Goal: Task Accomplishment & Management: Use online tool/utility

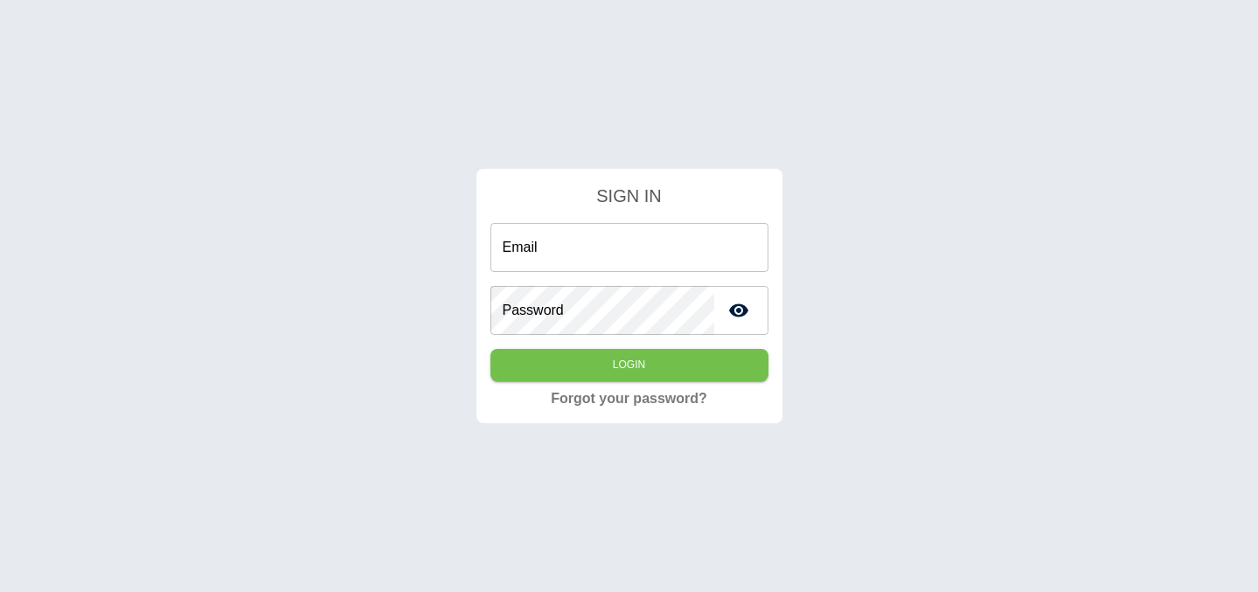
type input "**********"
click at [635, 372] on button "Login" at bounding box center [629, 365] width 278 height 32
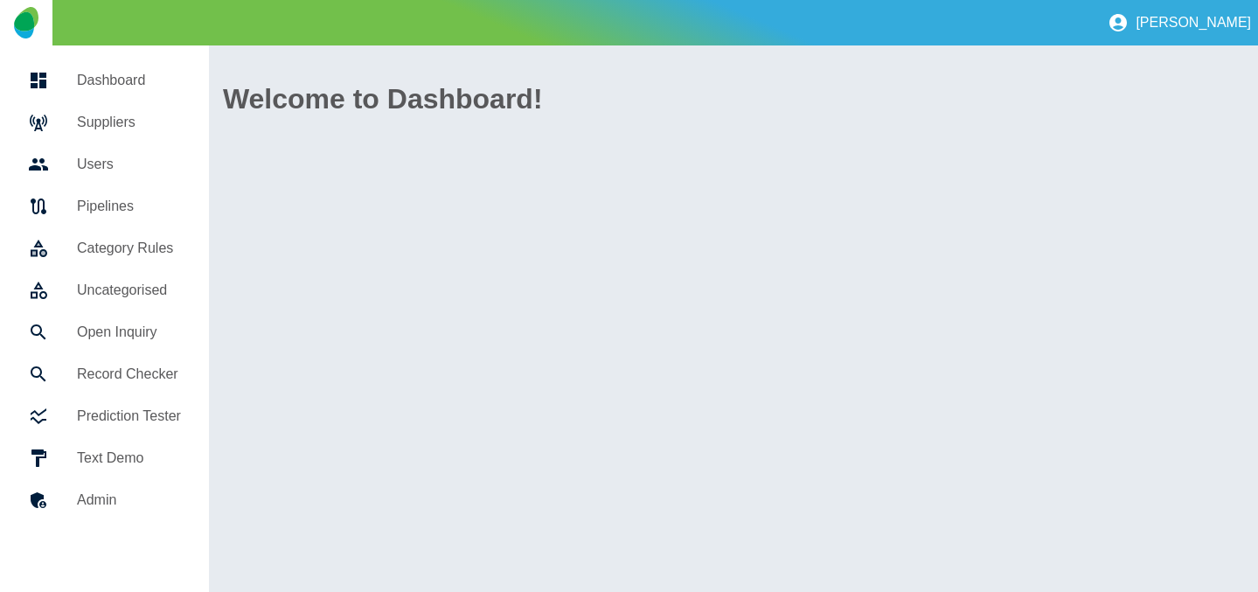
click at [113, 124] on h5 "Suppliers" at bounding box center [129, 122] width 104 height 21
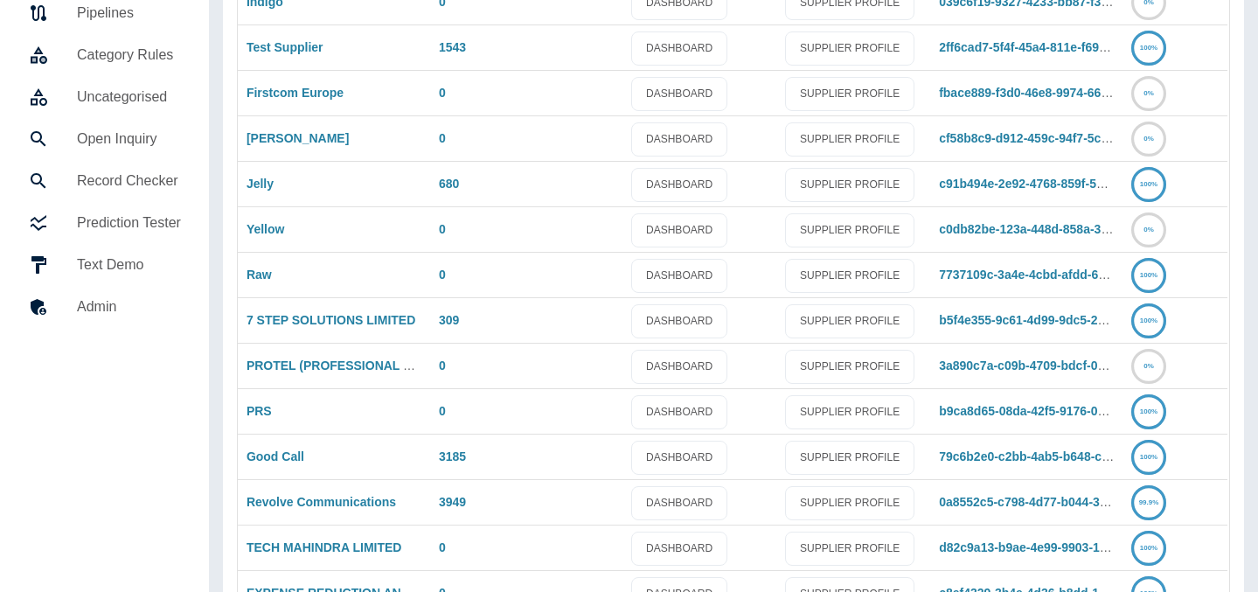
scroll to position [337, 0]
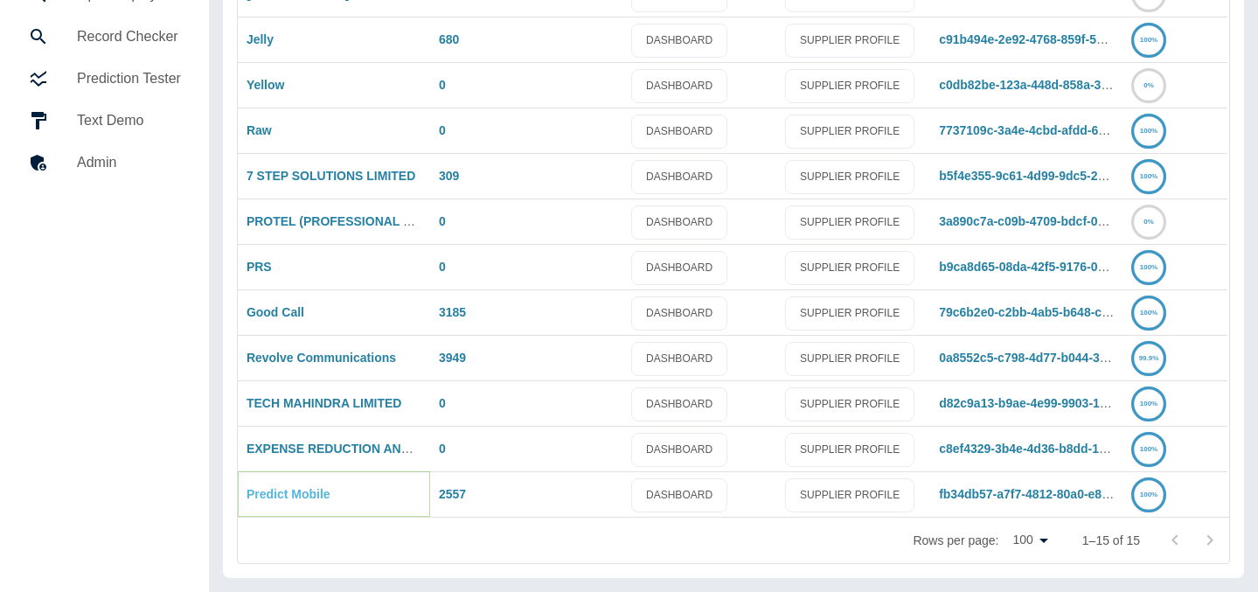
click at [276, 500] on link "Predict Mobile" at bounding box center [289, 494] width 84 height 14
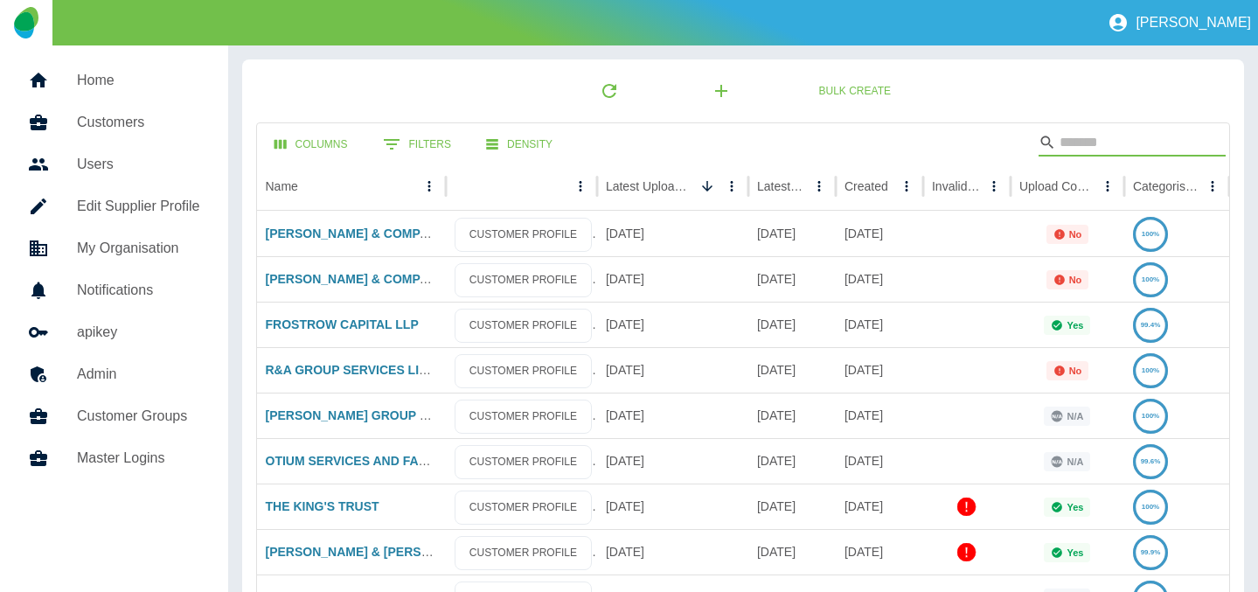
click at [1127, 141] on input "Search" at bounding box center [1129, 142] width 140 height 28
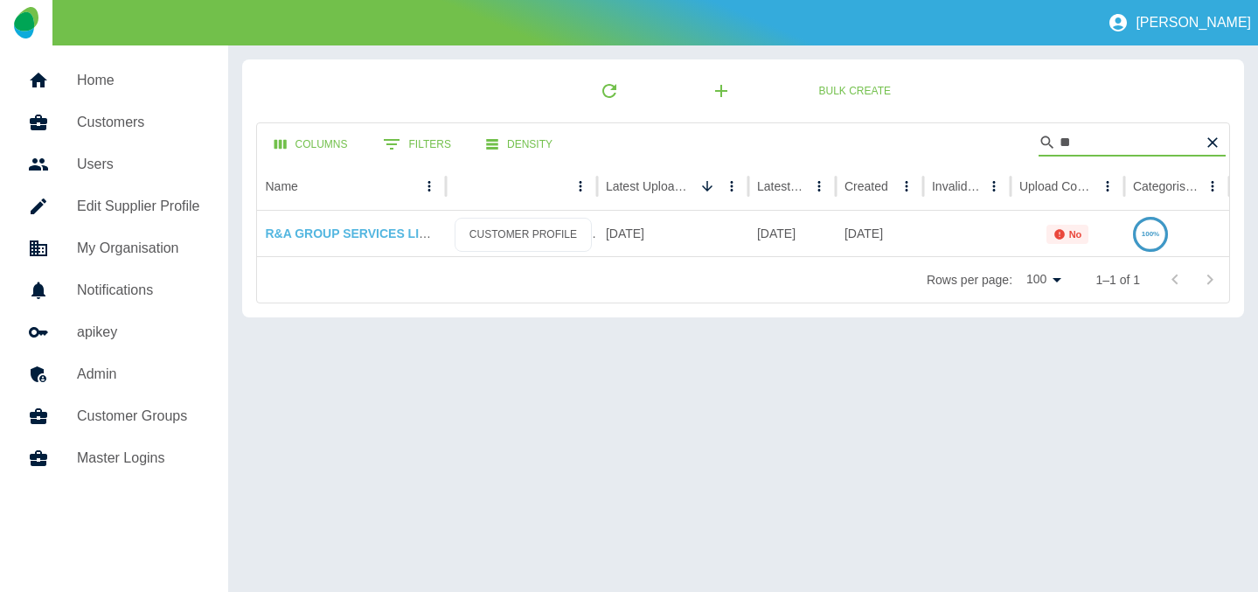
type input "**"
click at [364, 235] on link "R&A GROUP SERVICES LIMITED" at bounding box center [361, 233] width 191 height 14
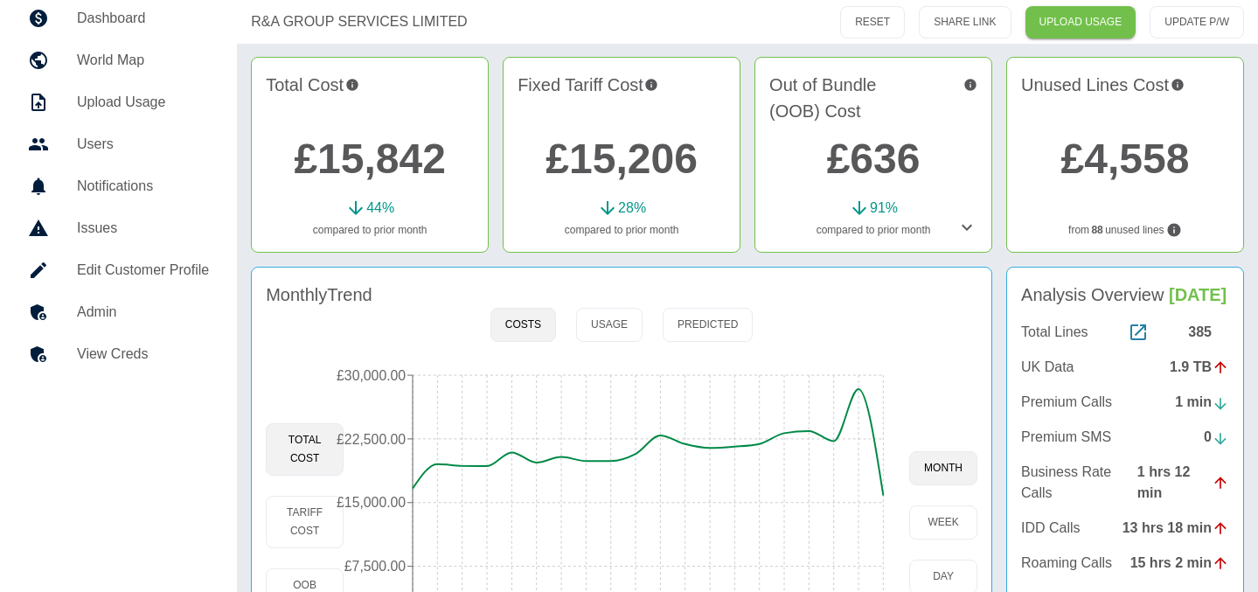
scroll to position [110, 0]
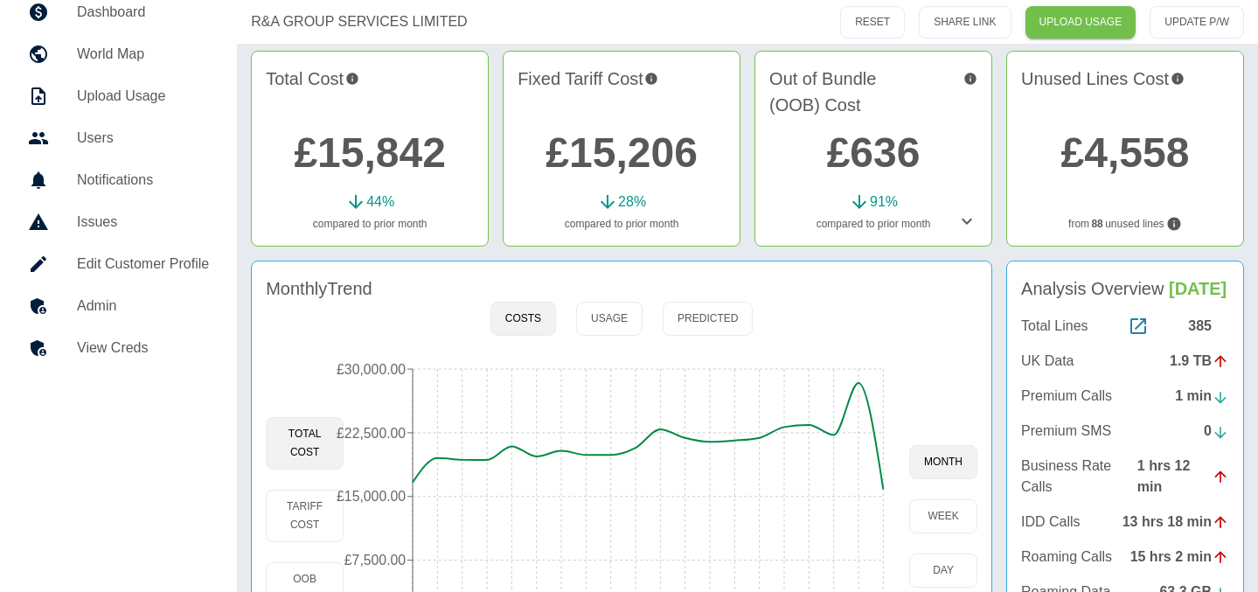
click at [182, 299] on h5 "Admin" at bounding box center [143, 305] width 132 height 21
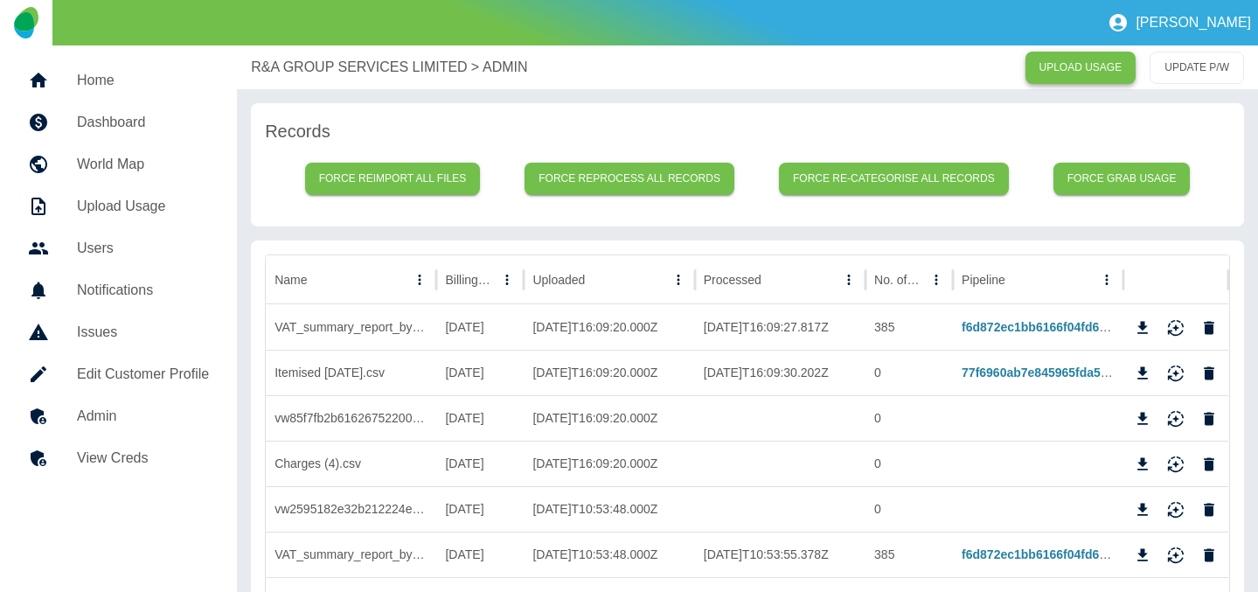
click at [1090, 76] on link "UPLOAD USAGE" at bounding box center [1080, 68] width 111 height 32
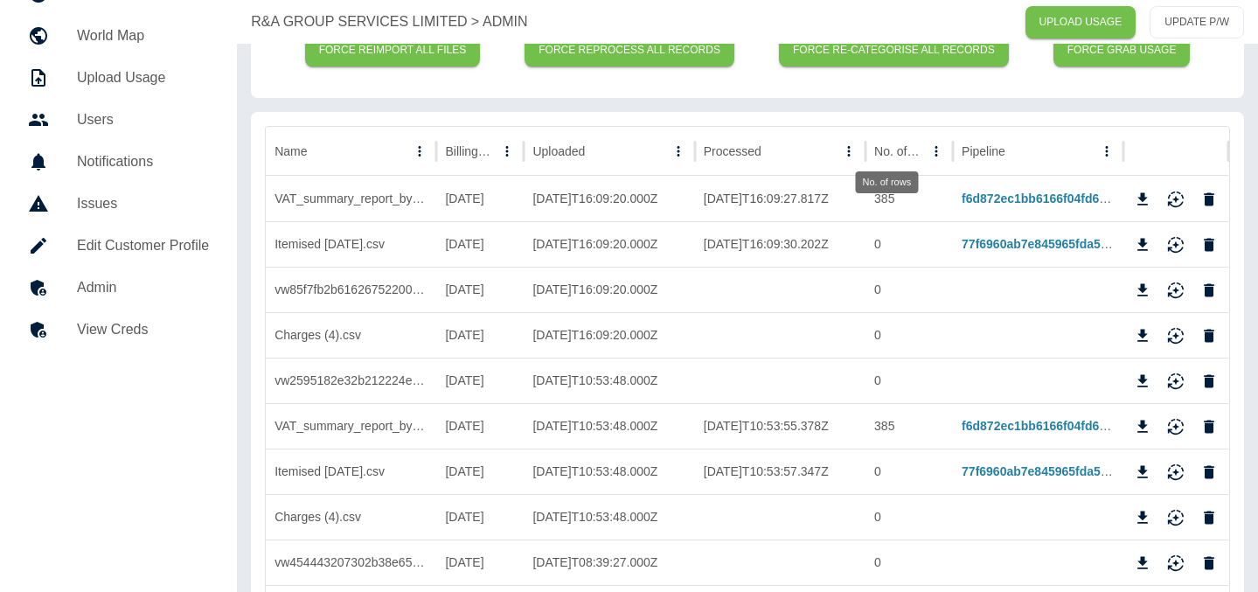
scroll to position [142, 0]
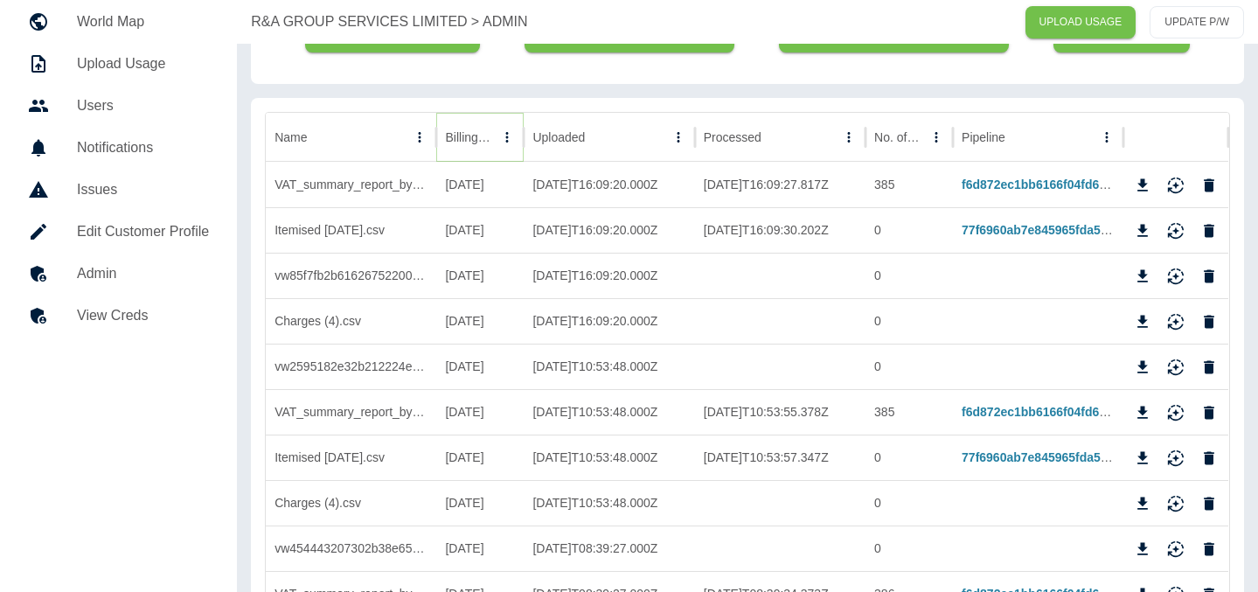
click at [495, 145] on button "Sort" at bounding box center [507, 137] width 24 height 24
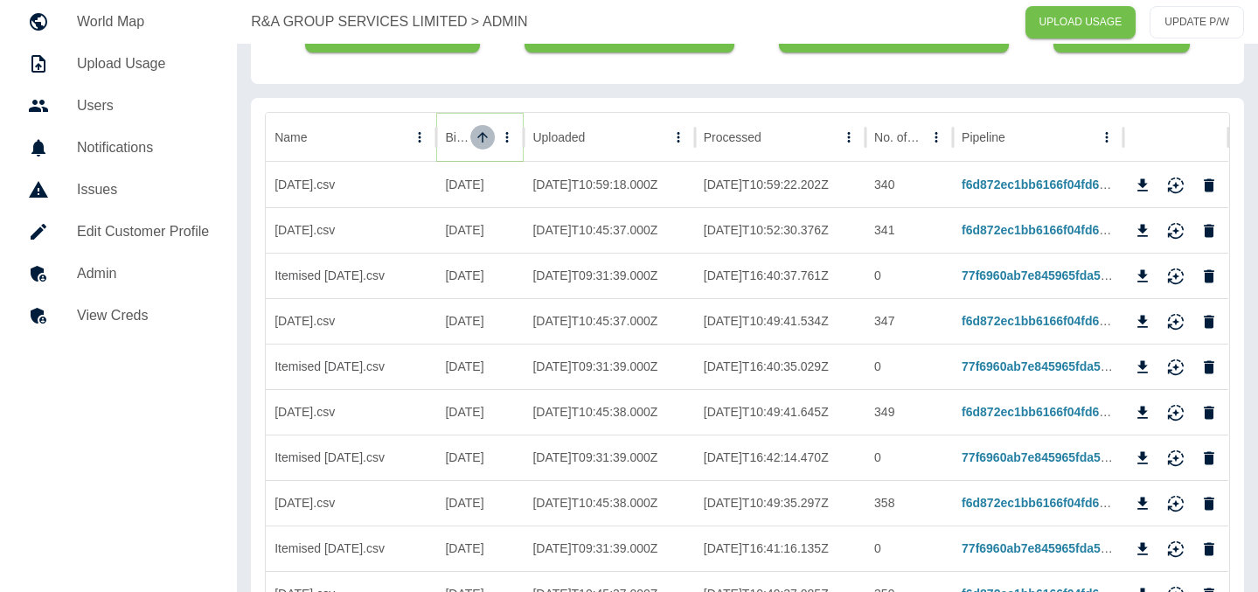
click at [488, 145] on button "Sort" at bounding box center [482, 137] width 24 height 24
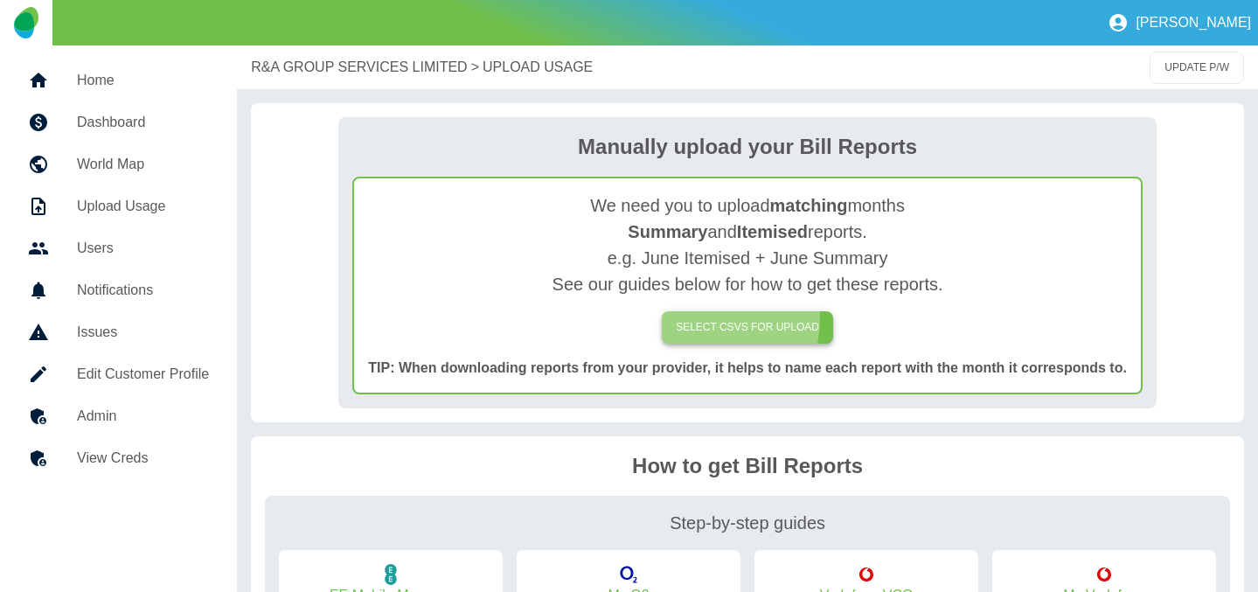
click at [690, 317] on label "SELECT CSVs FOR UPLOAD" at bounding box center [747, 327] width 171 height 32
click at [0, 0] on input "SELECT CSVs FOR UPLOAD" at bounding box center [0, 0] width 0 height 0
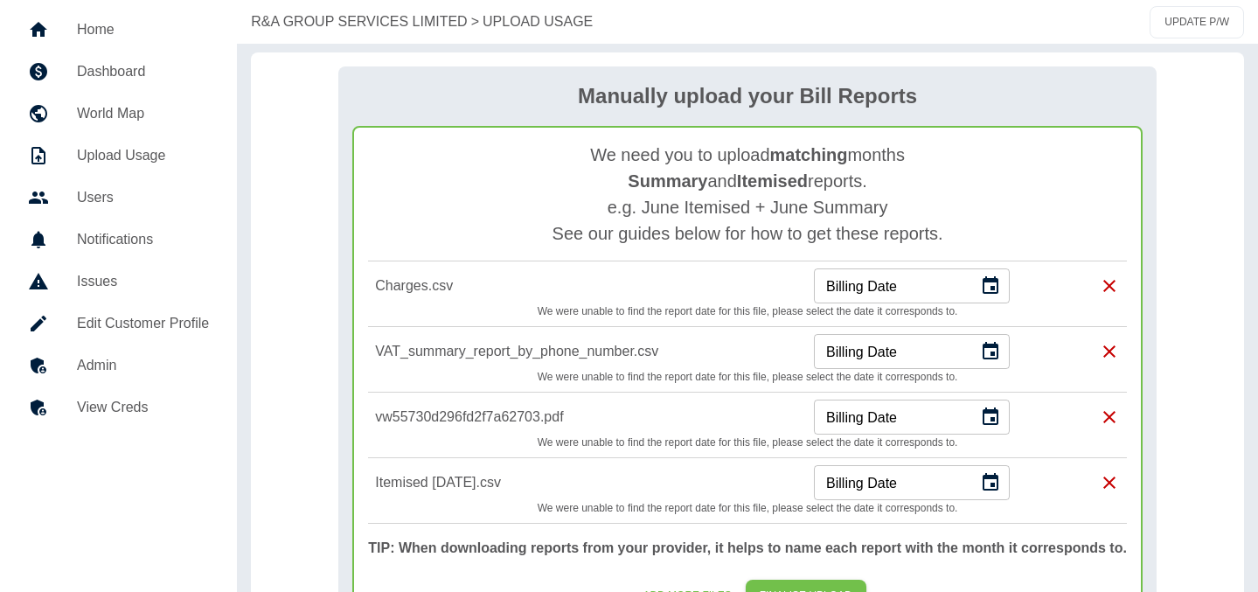
scroll to position [52, 0]
click at [994, 476] on icon "Choose date" at bounding box center [991, 479] width 16 height 17
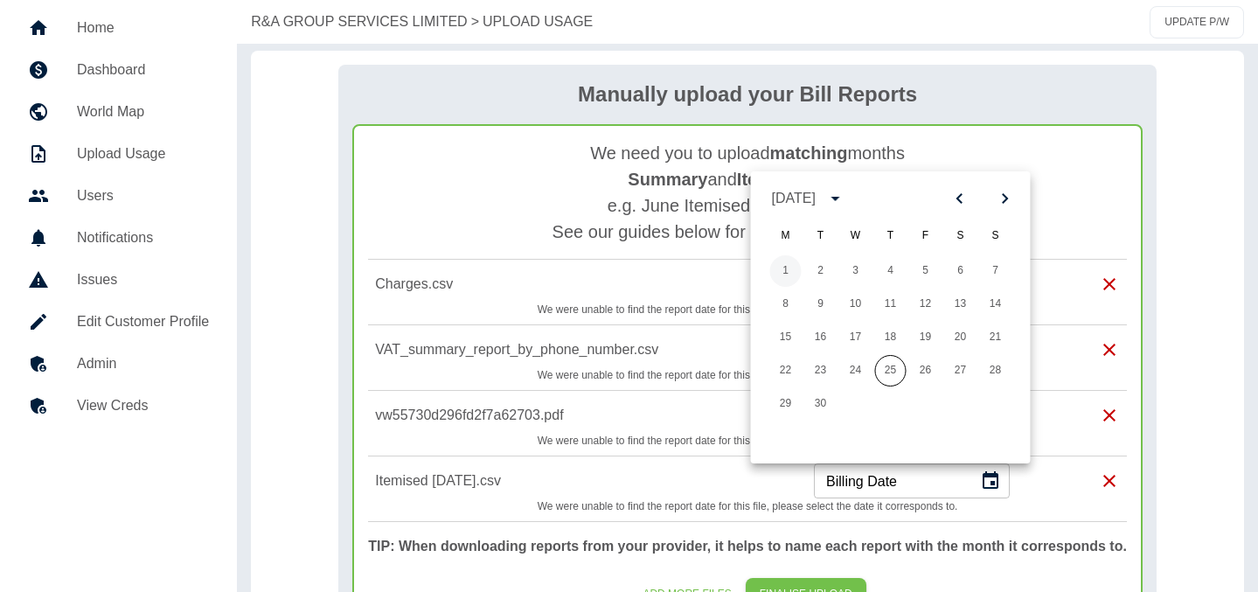
click at [788, 268] on button "1" at bounding box center [785, 270] width 31 height 31
type input "**********"
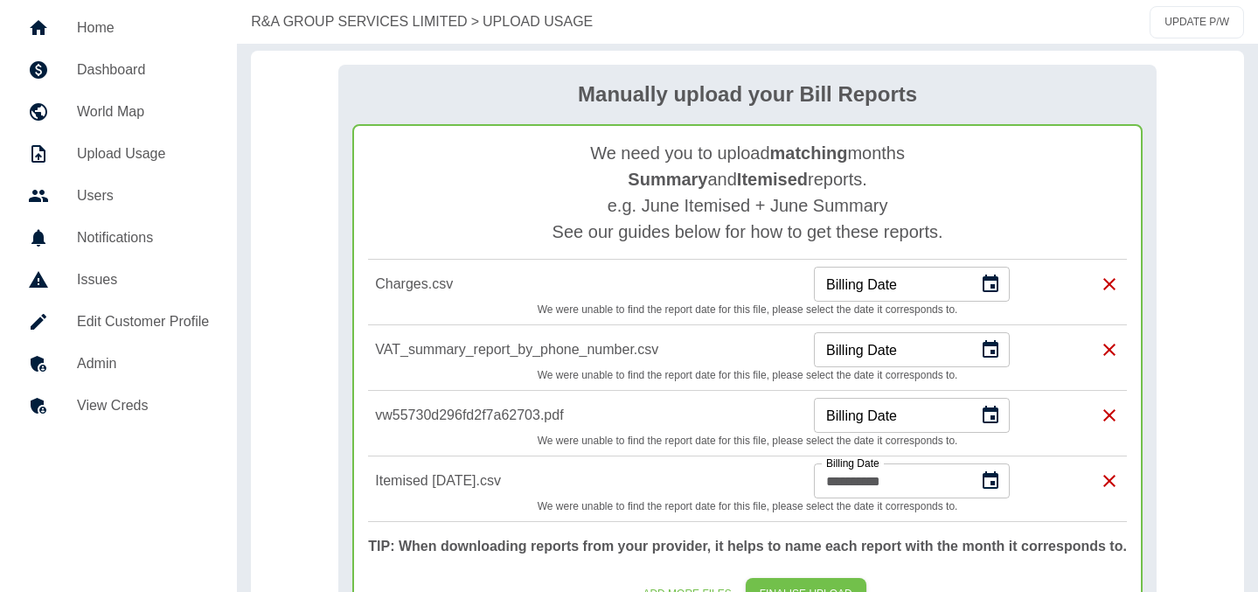
click at [989, 417] on icon "Choose date" at bounding box center [990, 415] width 21 height 21
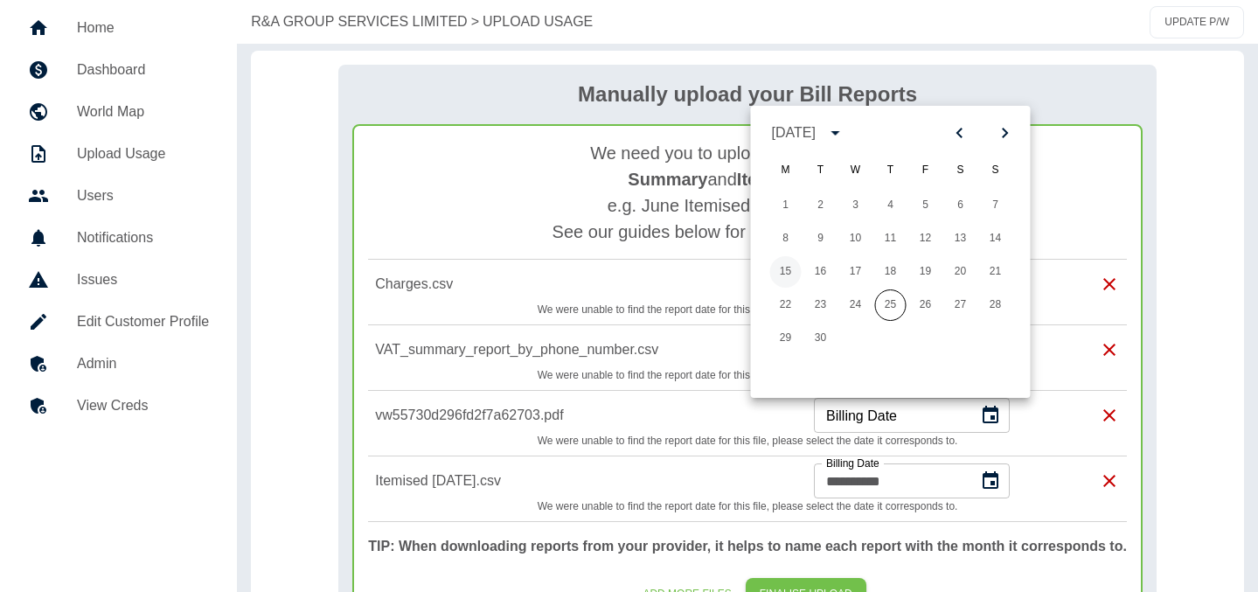
click at [791, 267] on button "15" at bounding box center [785, 271] width 31 height 31
type input "**********"
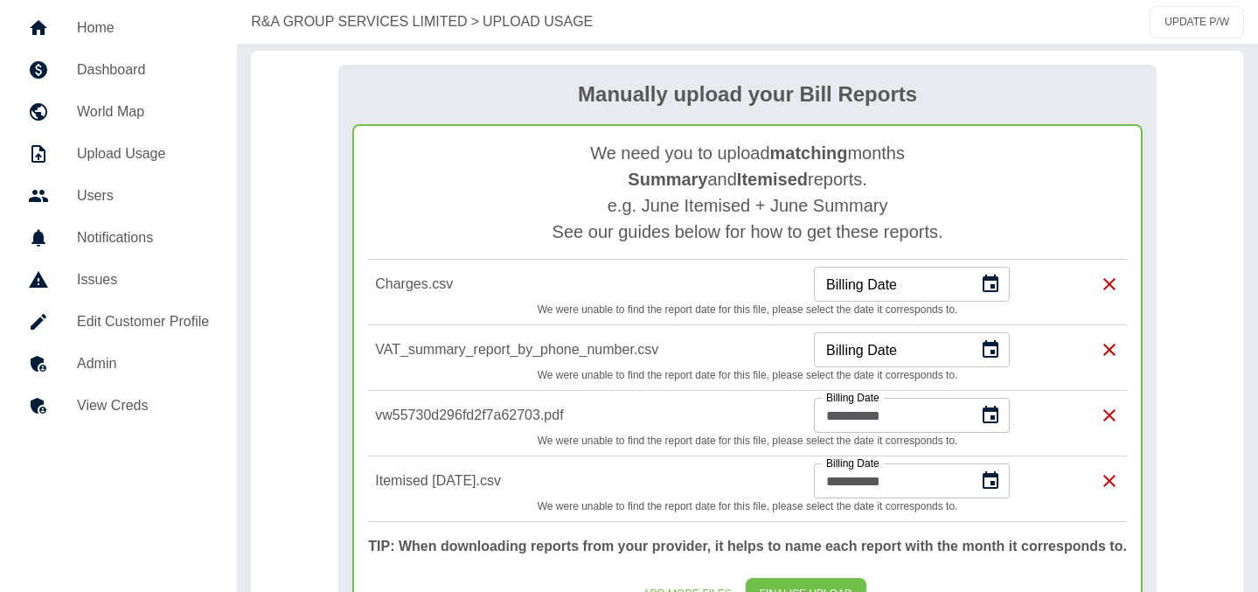
click at [995, 351] on icon "Choose date" at bounding box center [991, 348] width 16 height 17
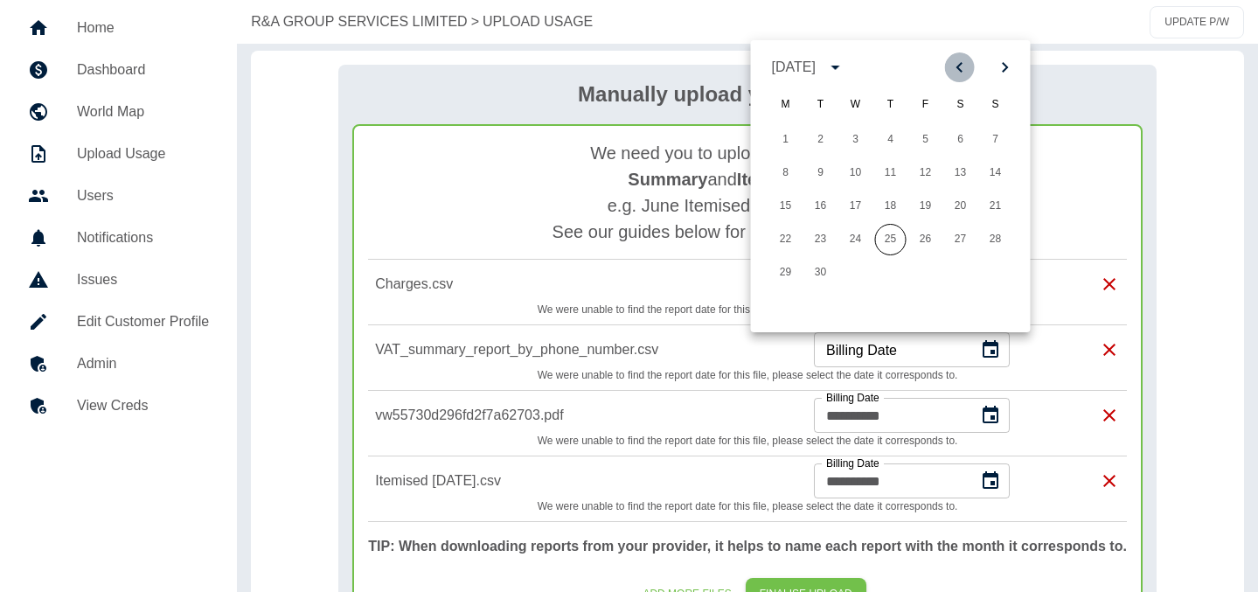
click at [954, 66] on icon "Previous month" at bounding box center [959, 67] width 21 height 21
click at [1001, 273] on button "31" at bounding box center [995, 272] width 31 height 31
type input "**********"
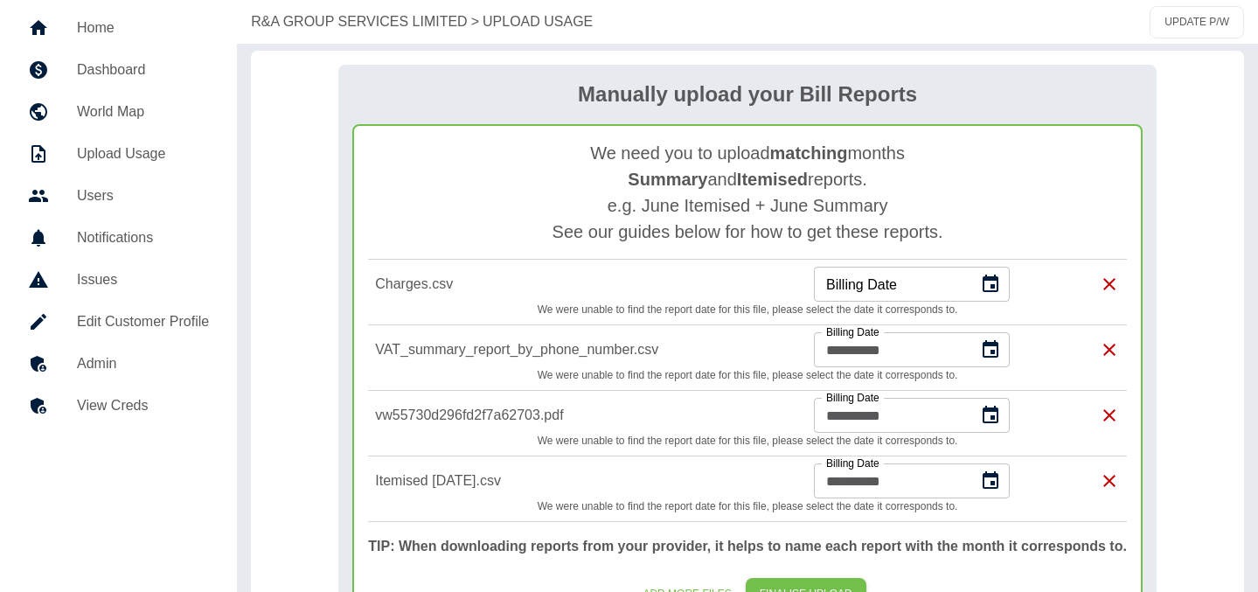
click at [993, 281] on icon "Choose date" at bounding box center [990, 284] width 21 height 21
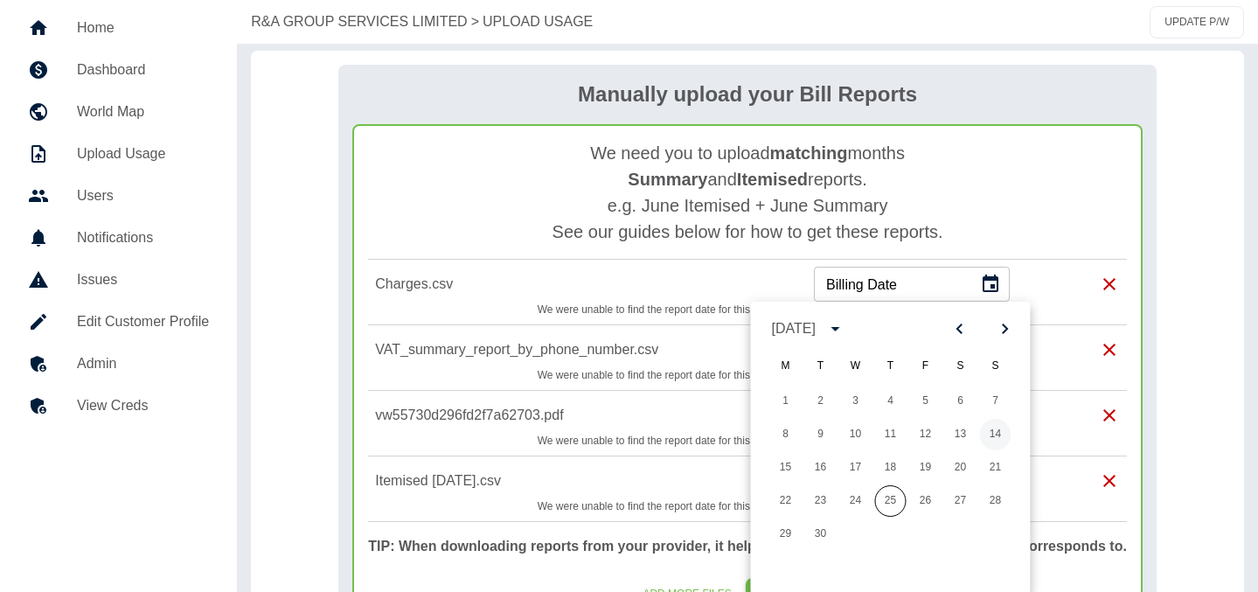
click at [997, 439] on button "14" at bounding box center [995, 434] width 31 height 31
type input "**********"
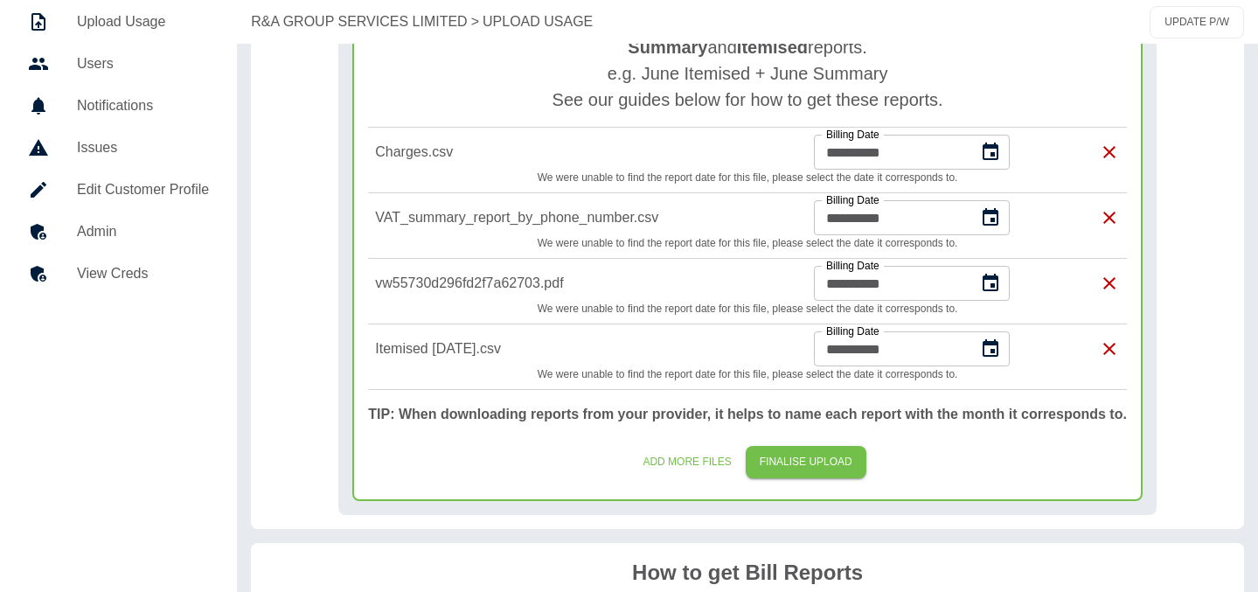
scroll to position [200, 0]
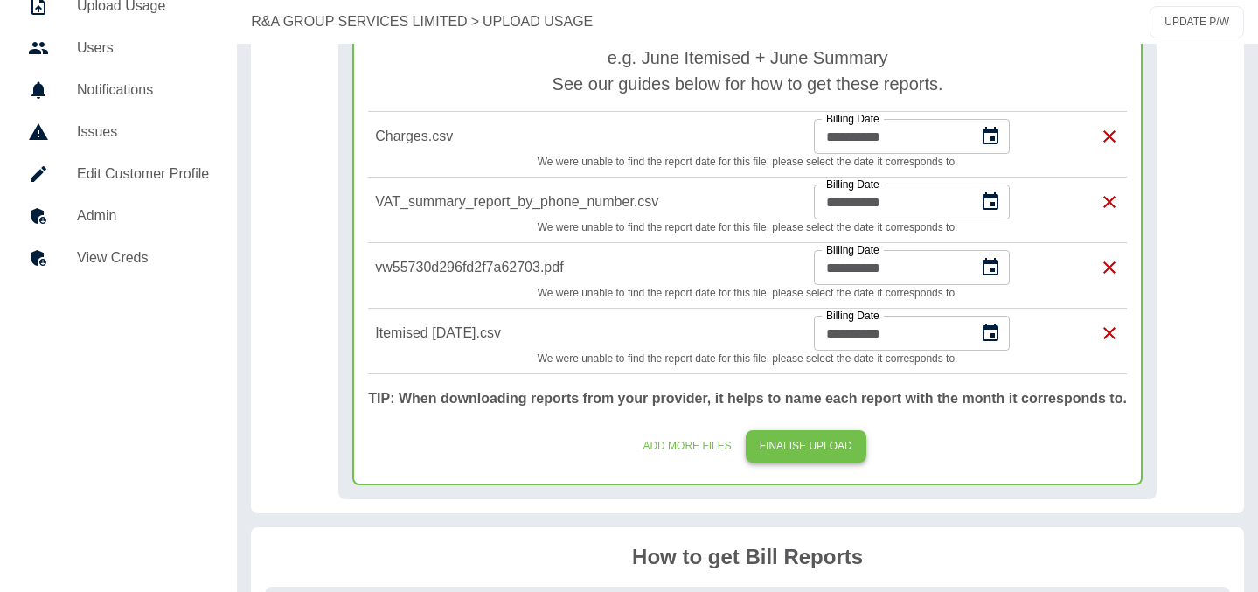
click at [793, 446] on button "FINALISE UPLOAD" at bounding box center [806, 446] width 121 height 32
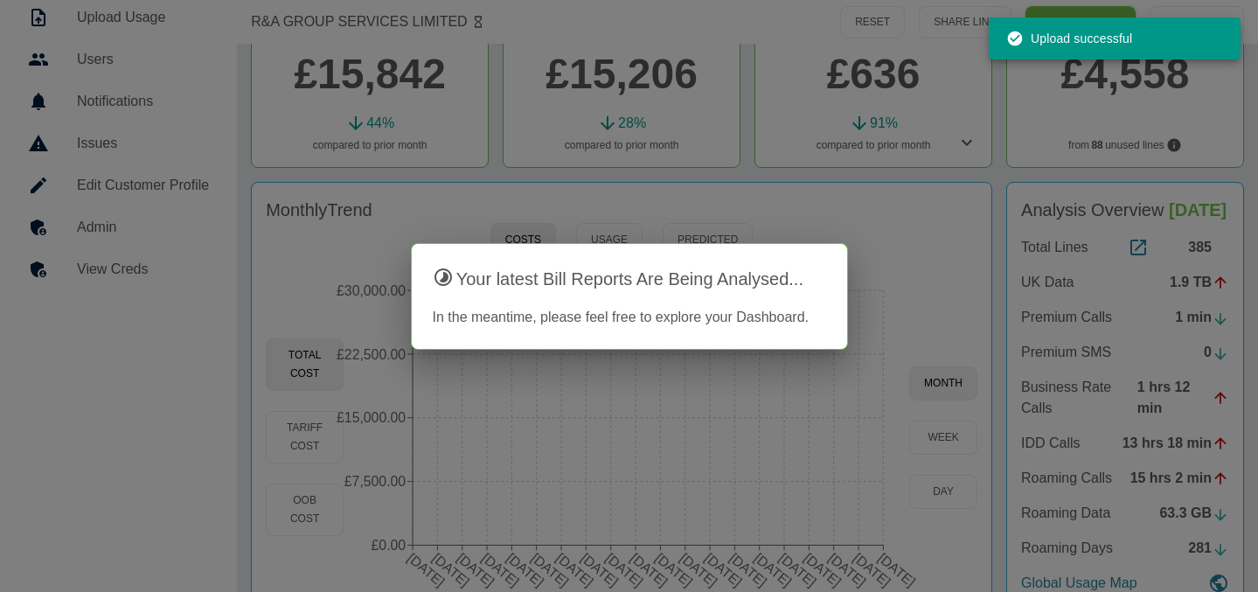
scroll to position [200, 0]
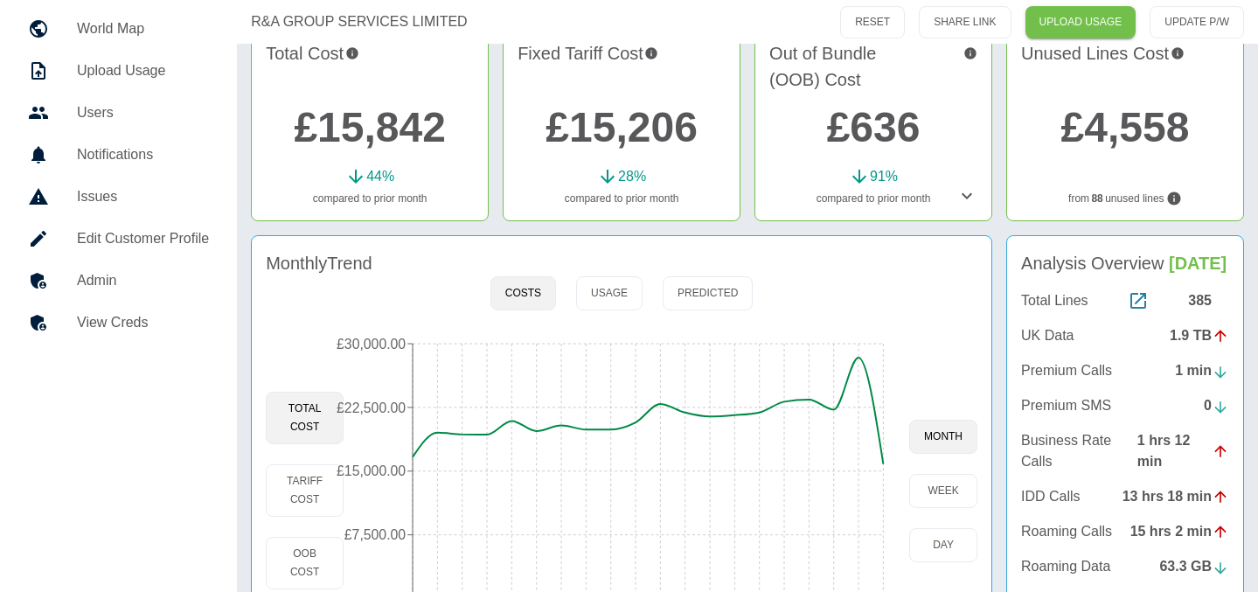
scroll to position [145, 0]
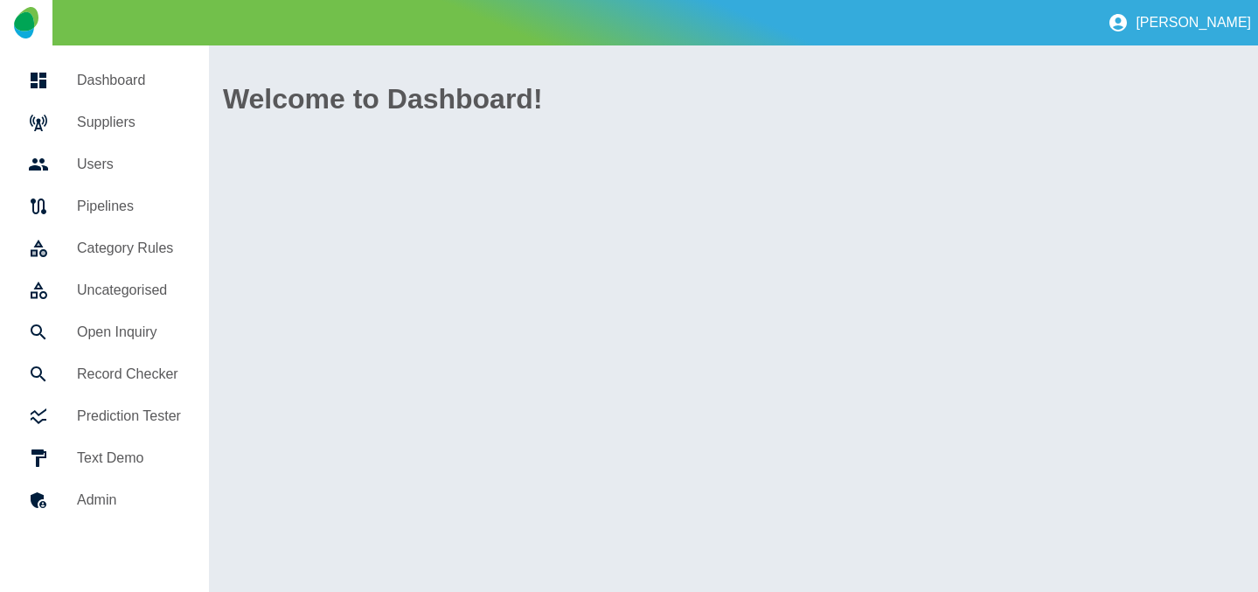
click at [126, 118] on h5 "Suppliers" at bounding box center [129, 122] width 104 height 21
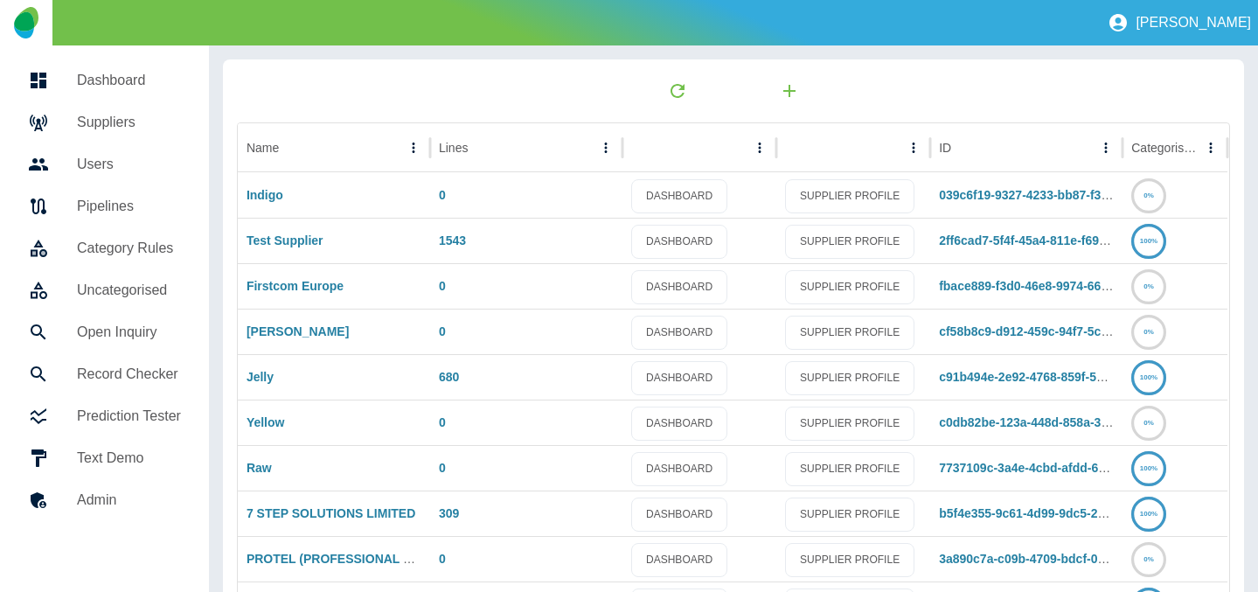
scroll to position [337, 0]
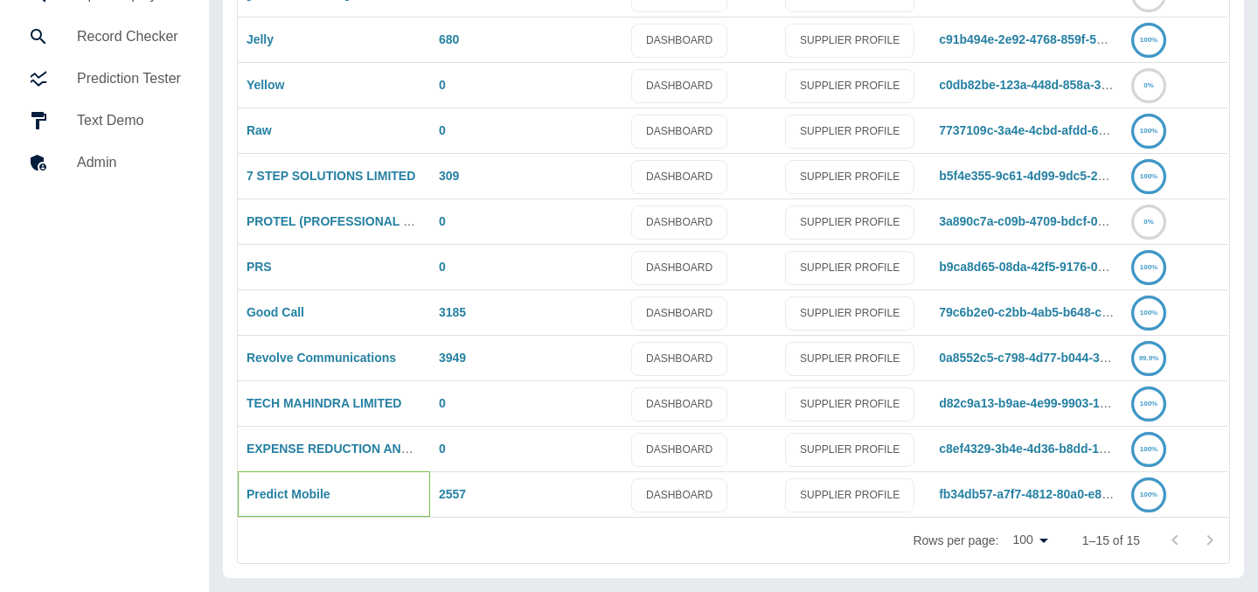
click at [275, 483] on div "Predict Mobile" at bounding box center [334, 493] width 192 height 45
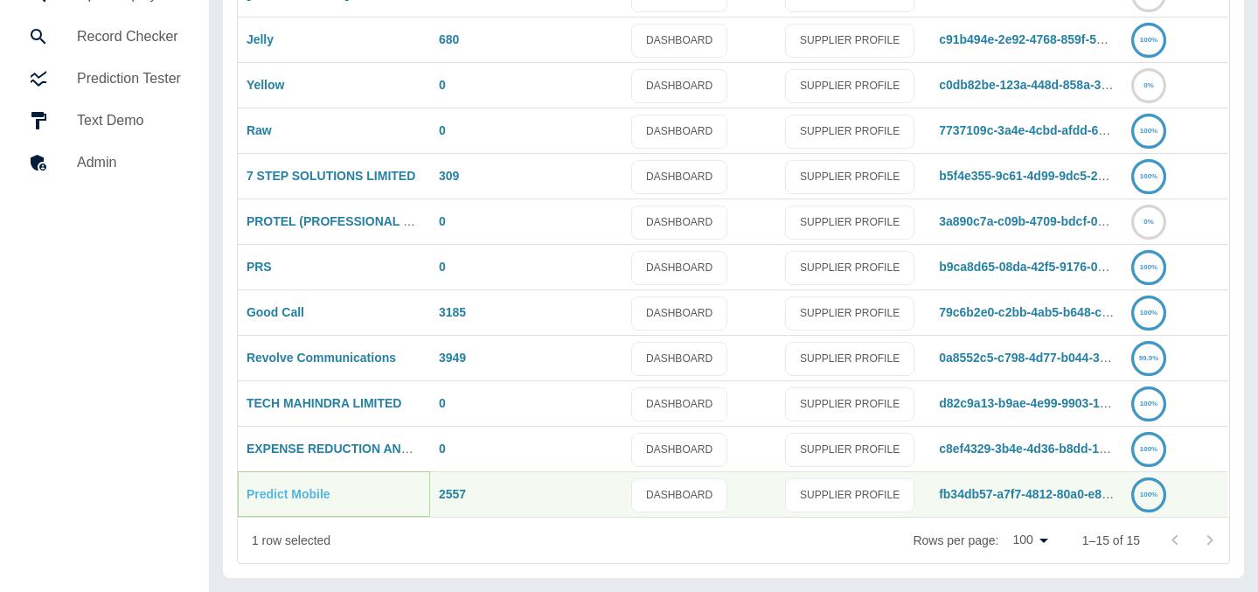
click at [275, 491] on link "Predict Mobile" at bounding box center [289, 494] width 84 height 14
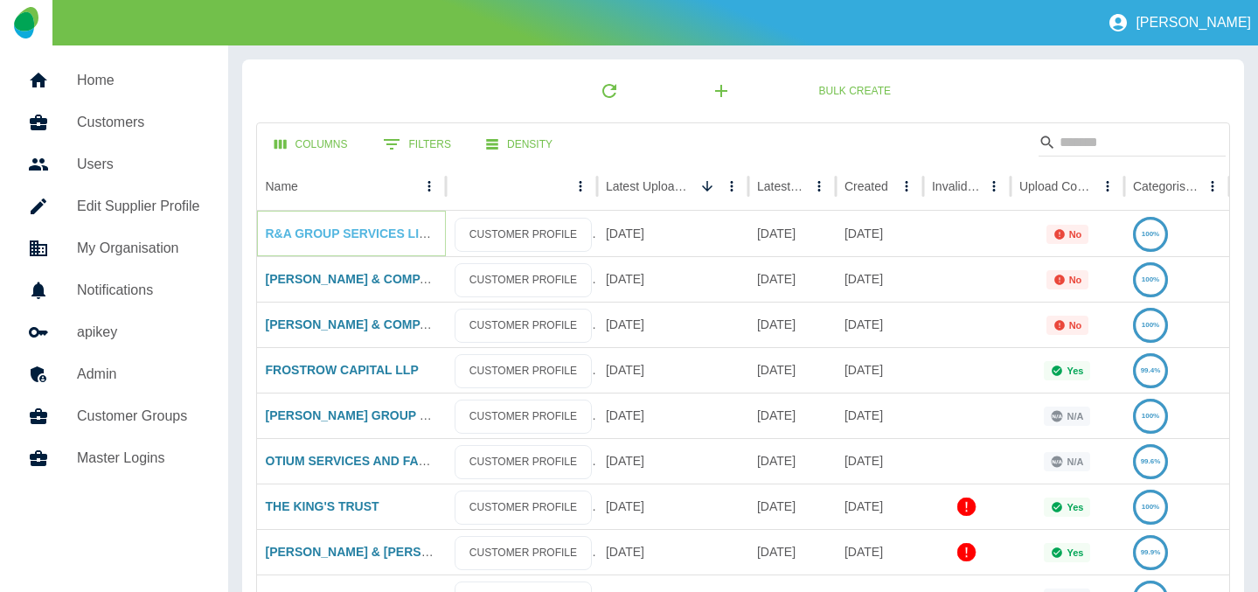
click at [389, 240] on link "R&A GROUP SERVICES LIMITED" at bounding box center [361, 233] width 191 height 14
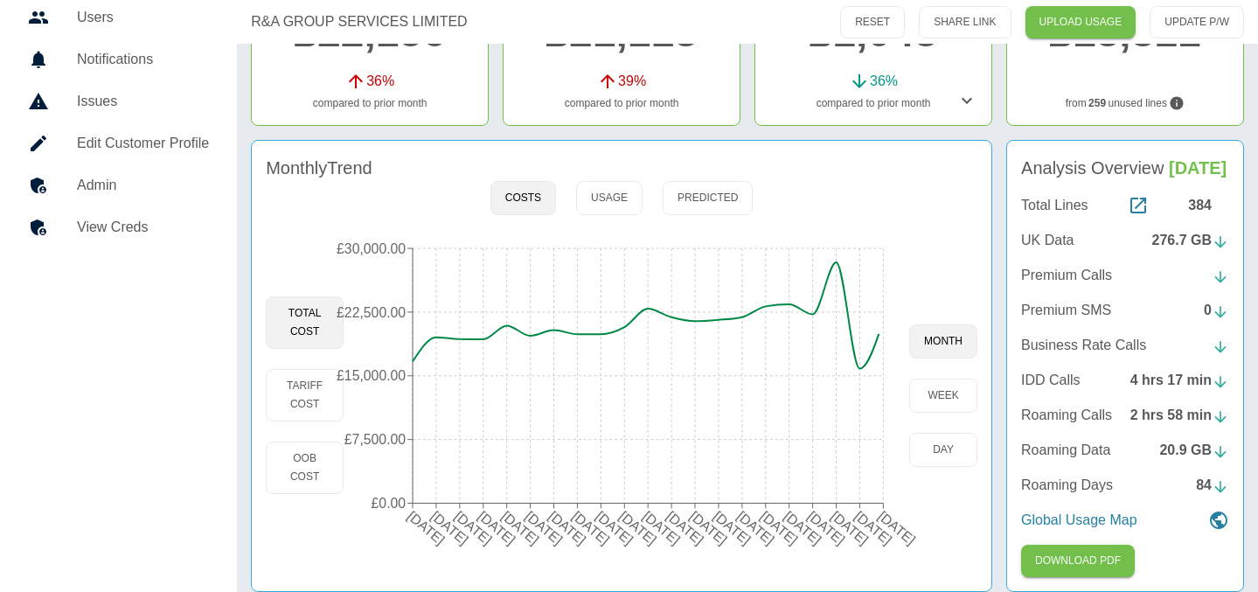
scroll to position [232, 0]
click at [933, 447] on button "day" at bounding box center [943, 449] width 68 height 34
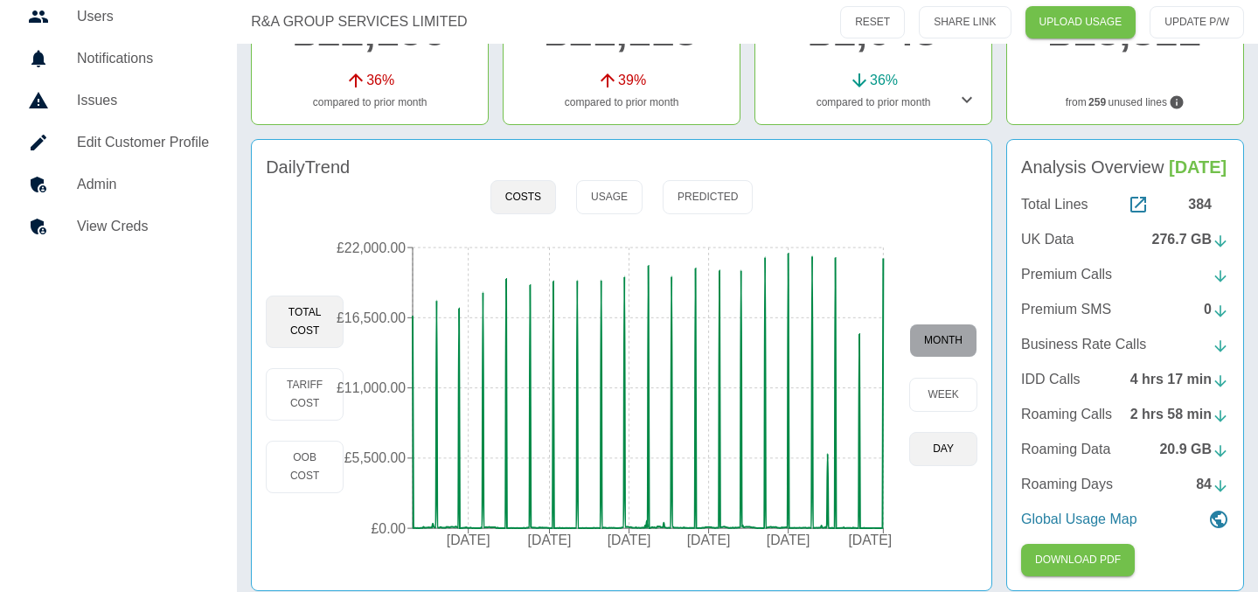
click at [933, 343] on button "month" at bounding box center [943, 340] width 68 height 34
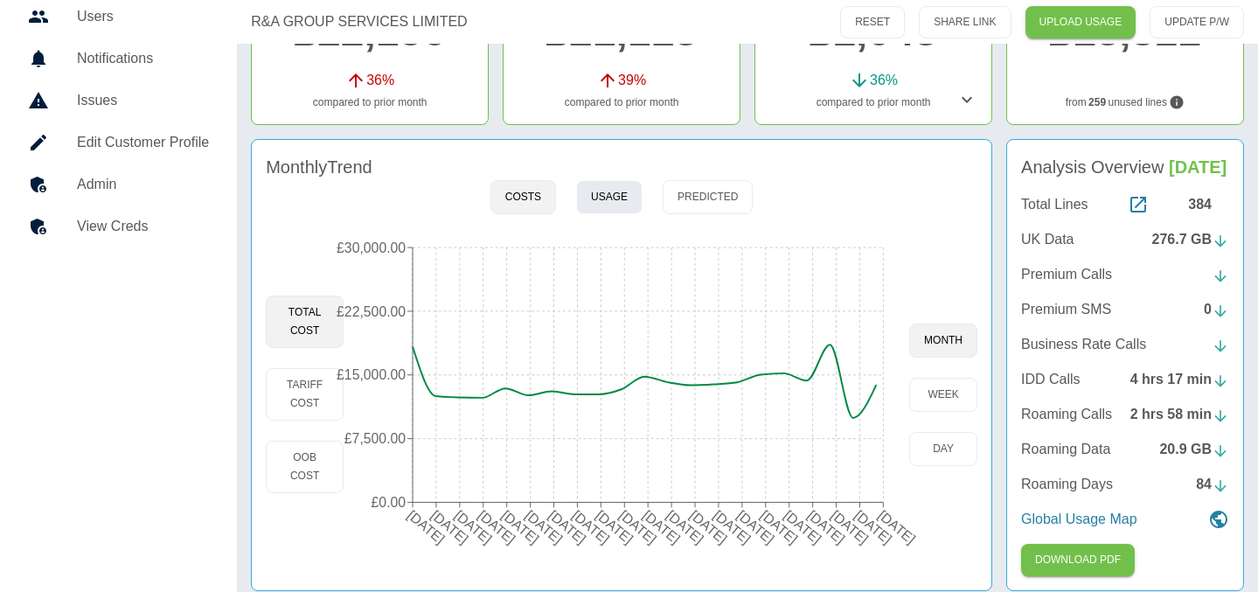
click at [600, 204] on button "Usage" at bounding box center [609, 197] width 66 height 34
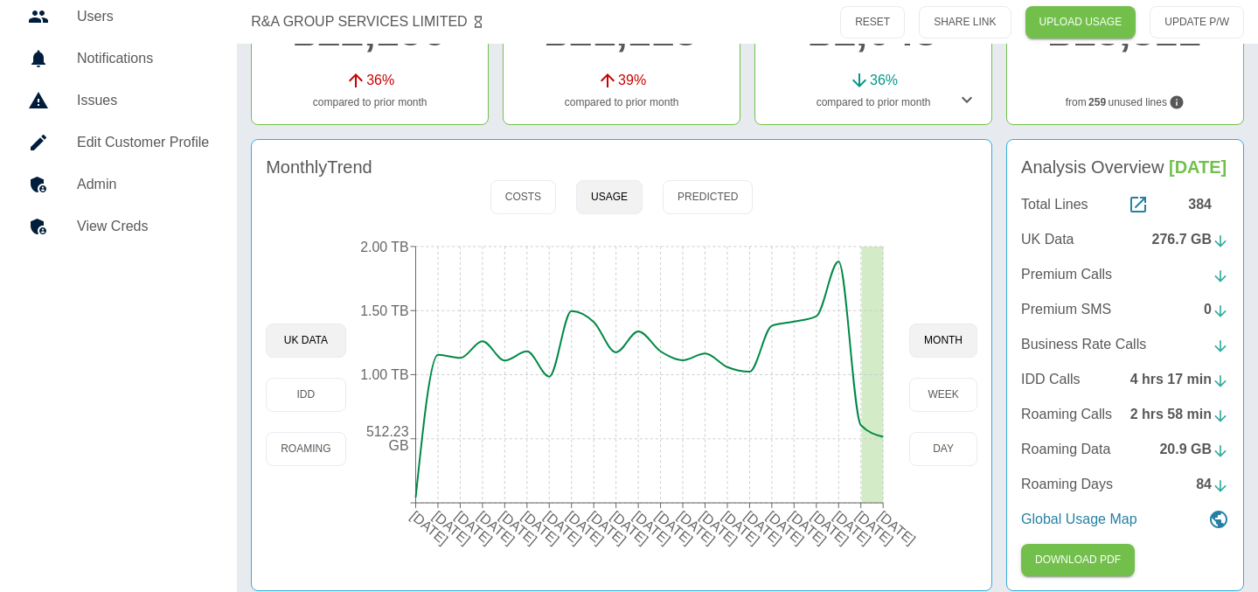
click at [79, 170] on link "Admin" at bounding box center [118, 184] width 209 height 42
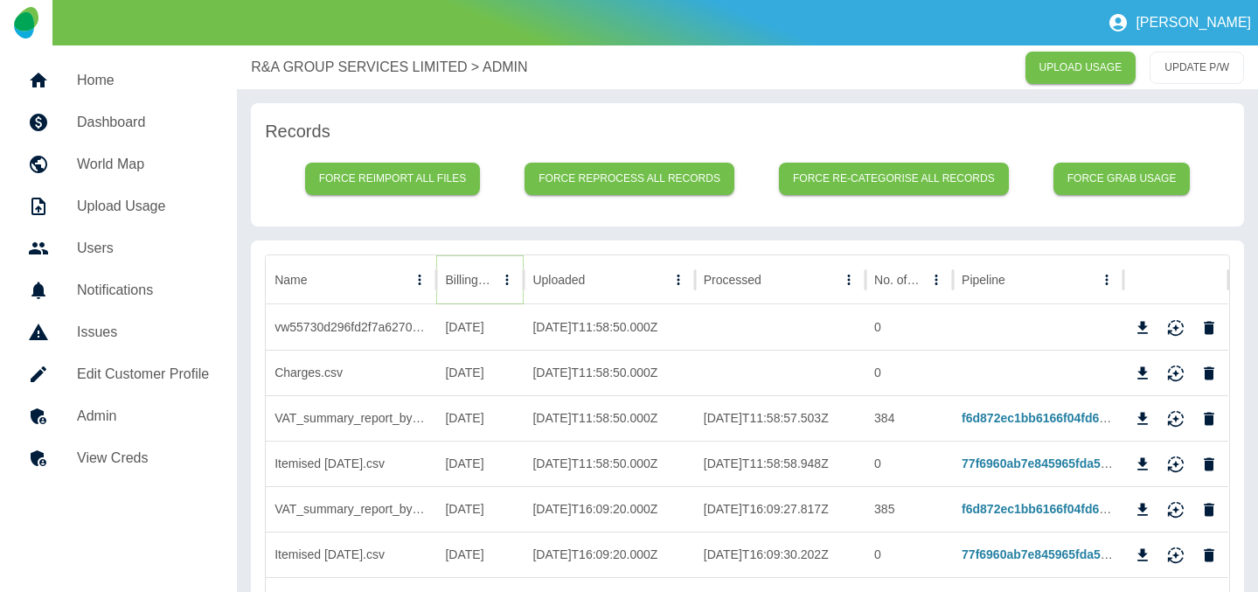
click at [499, 286] on icon "Sort" at bounding box center [507, 280] width 16 height 16
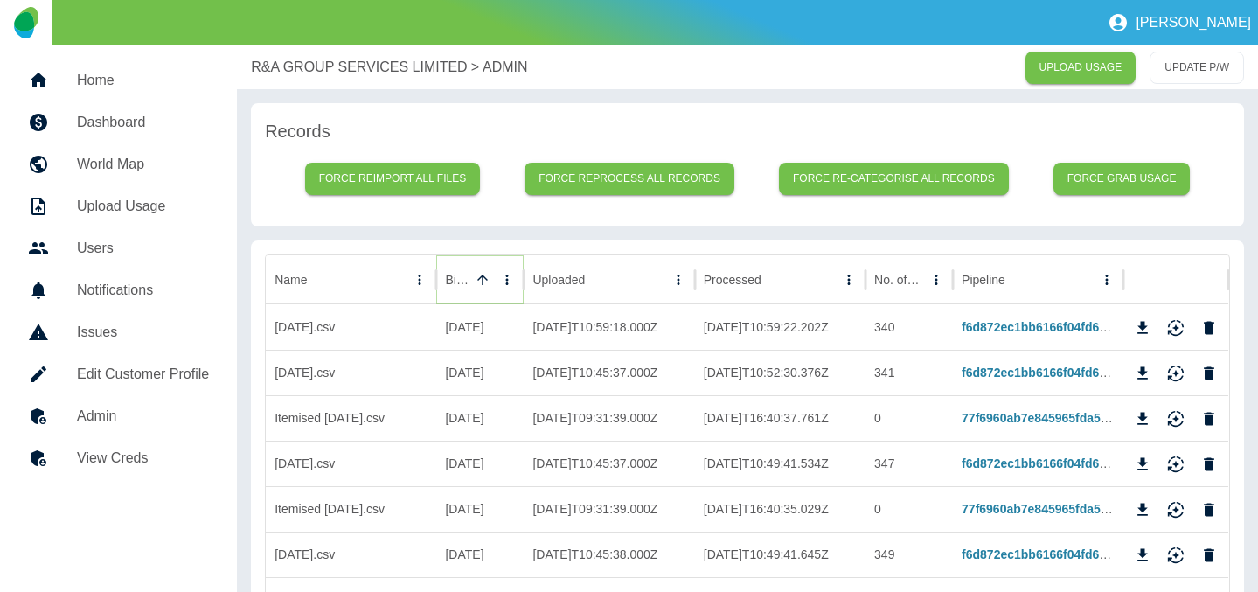
click at [476, 286] on icon "Sort" at bounding box center [483, 280] width 16 height 16
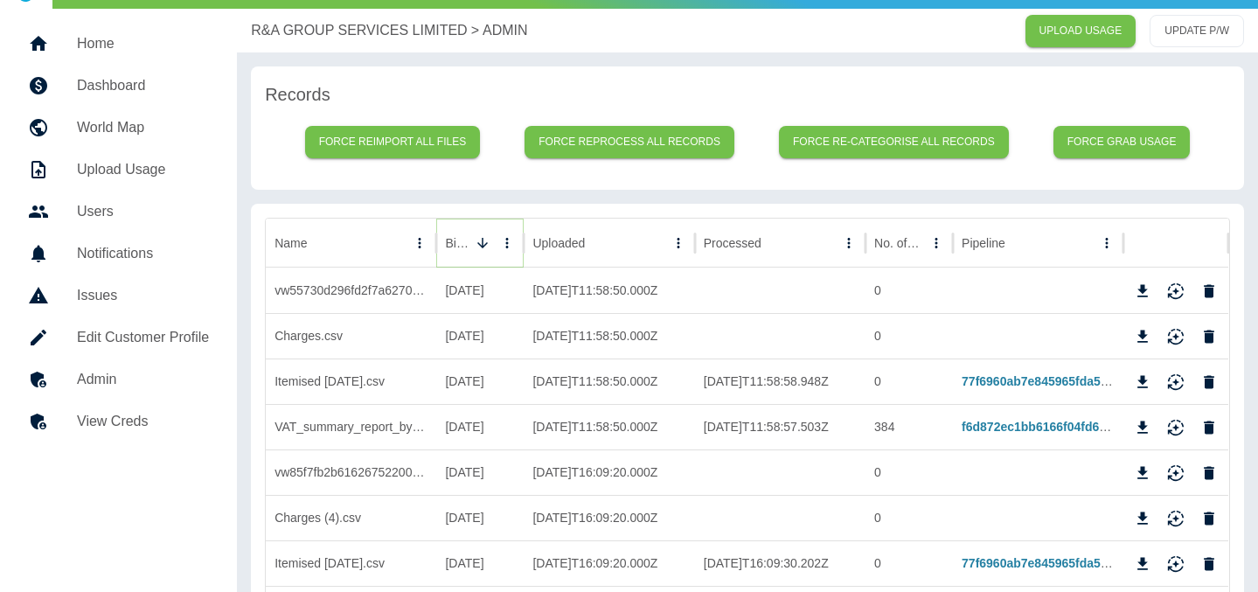
scroll to position [38, 0]
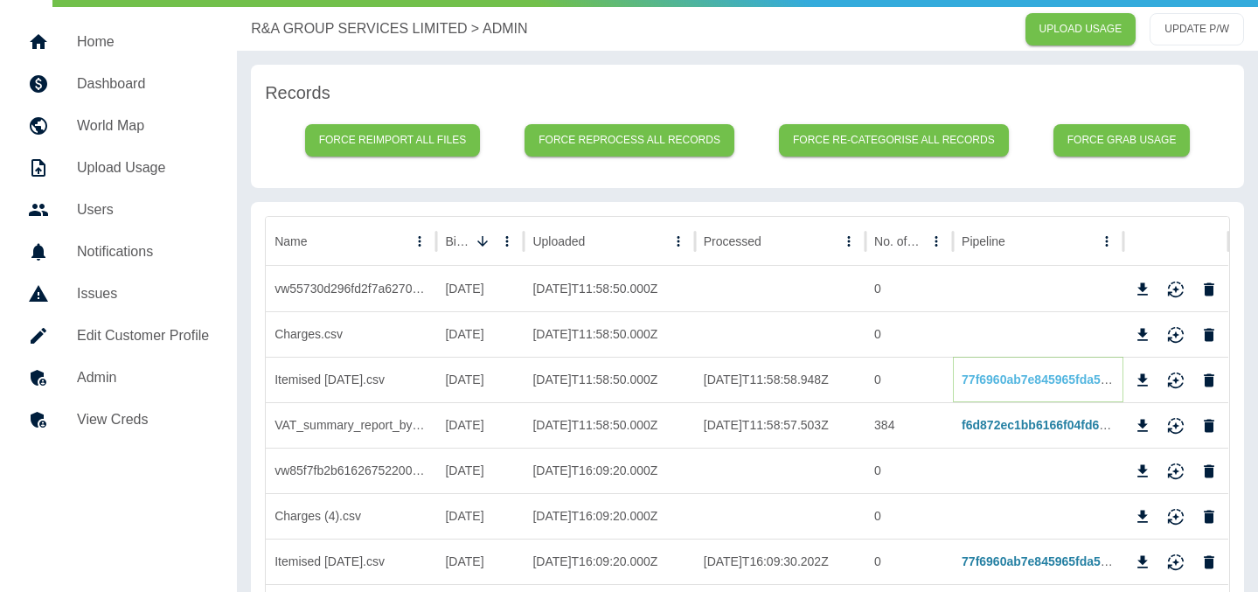
click at [983, 383] on link "77f6960ab7e845965fda5baf2812d42b7a57459f" at bounding box center [1094, 379] width 265 height 14
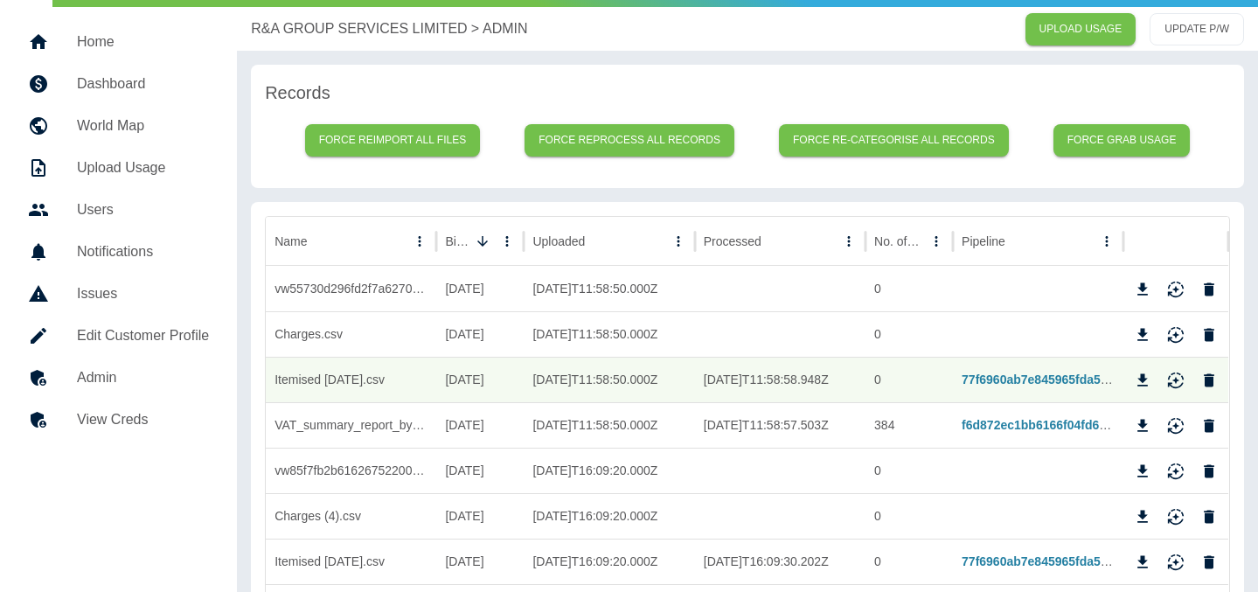
click at [304, 25] on p "R&A GROUP SERVICES LIMITED" at bounding box center [359, 28] width 216 height 21
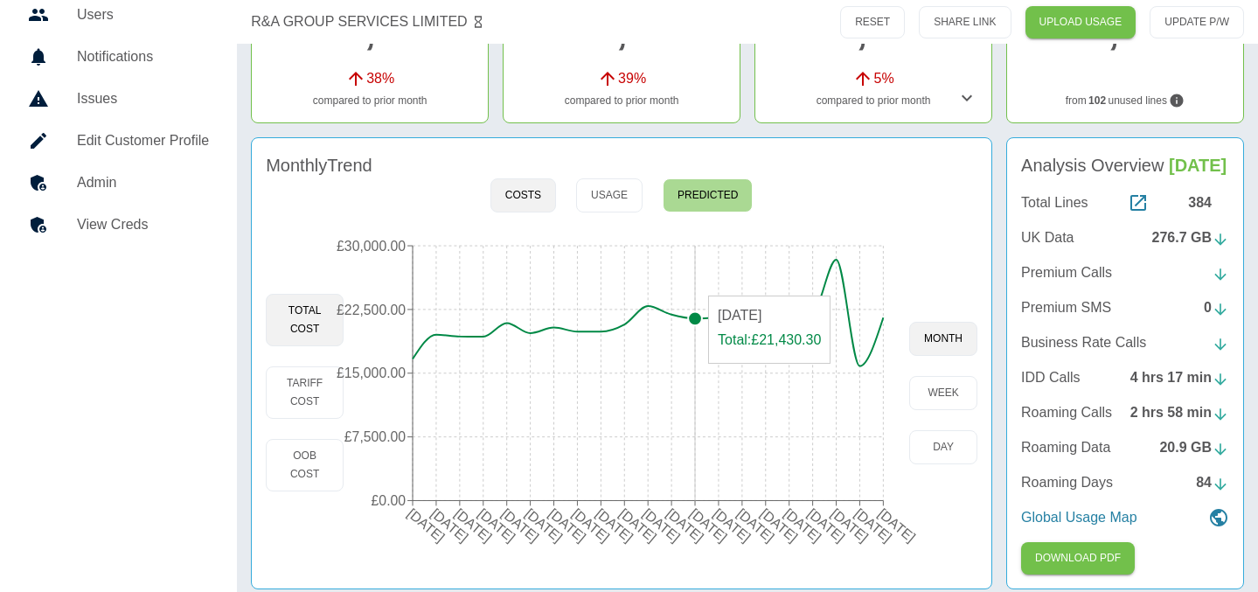
scroll to position [264, 0]
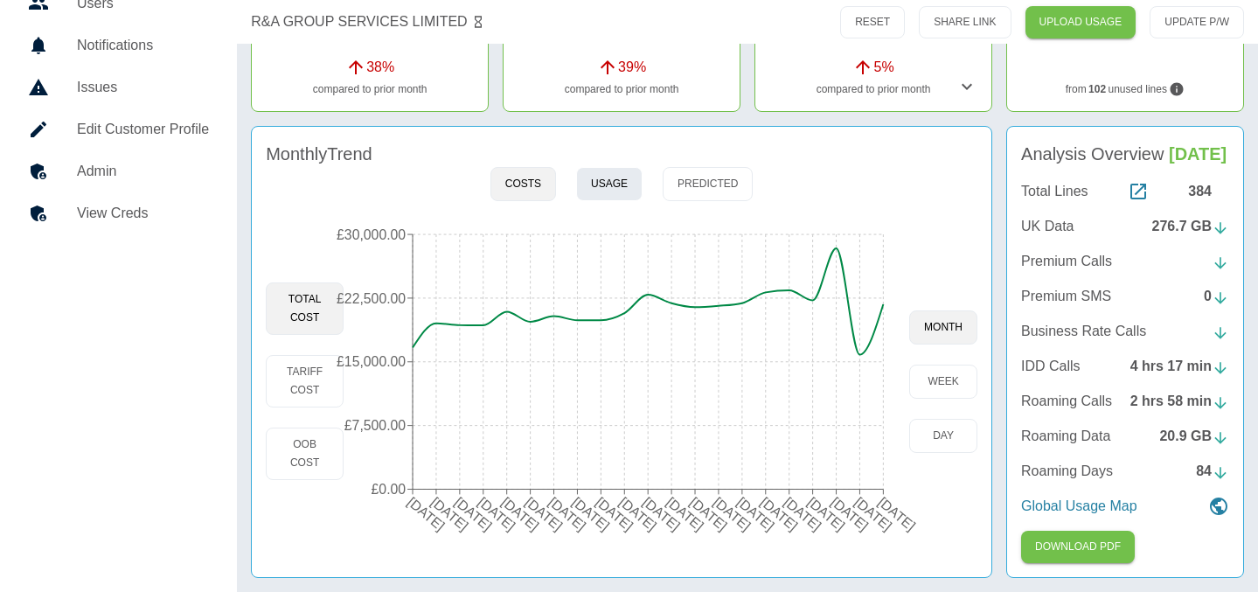
click at [633, 174] on button "Usage" at bounding box center [609, 184] width 66 height 34
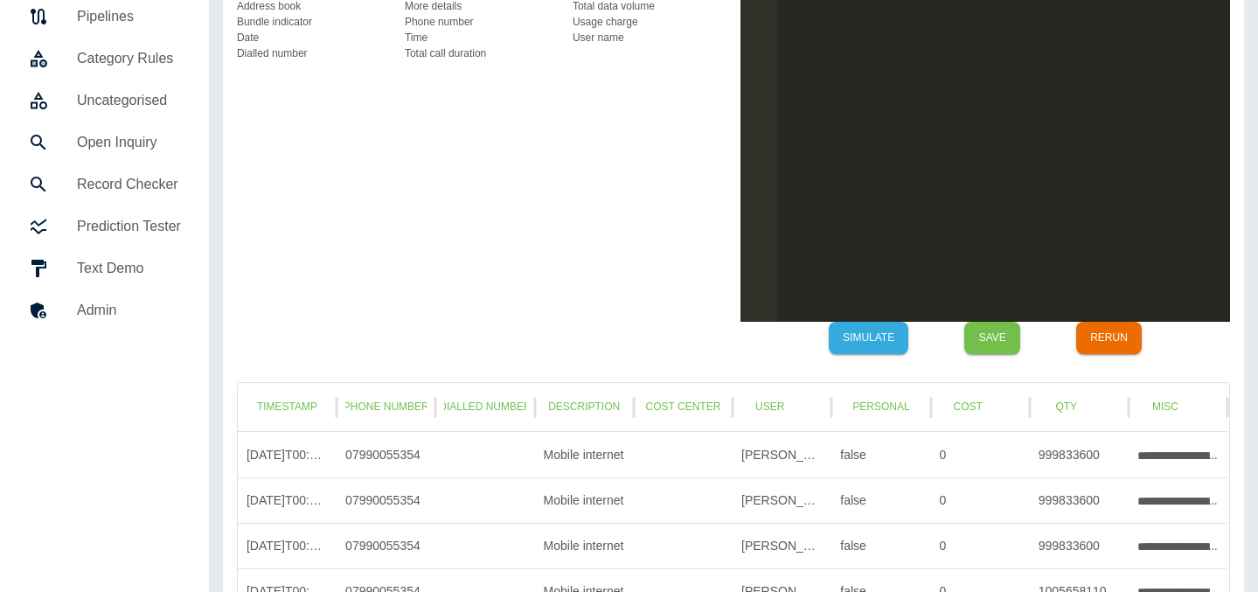
scroll to position [191, 0]
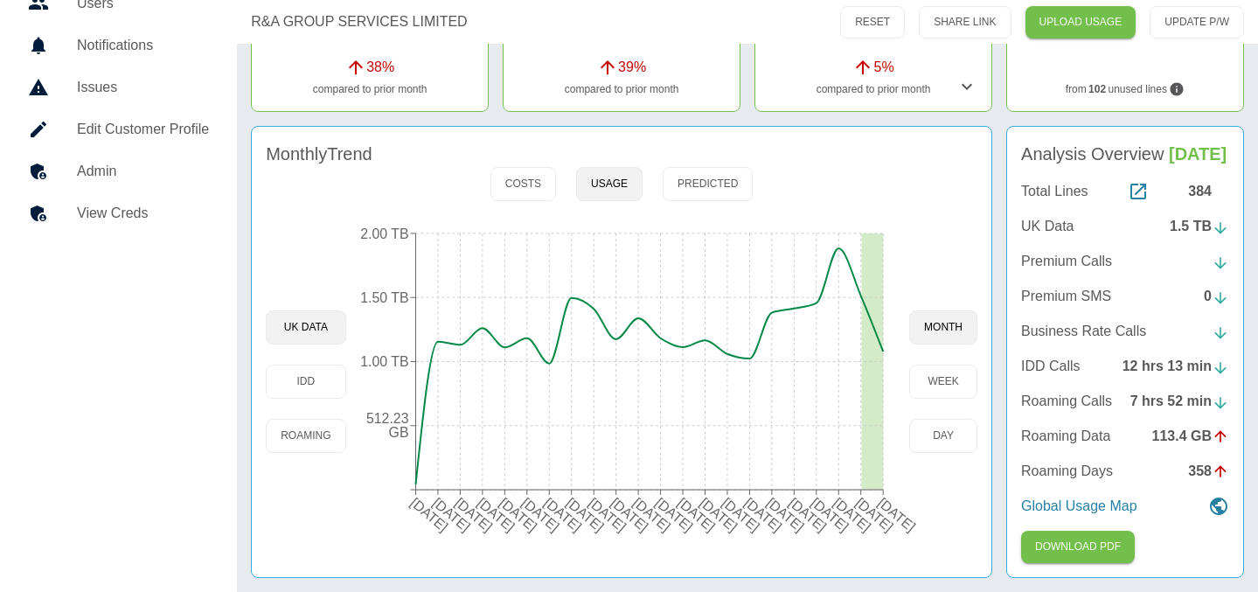
scroll to position [271, 0]
click at [526, 167] on button "Costs" at bounding box center [523, 184] width 66 height 34
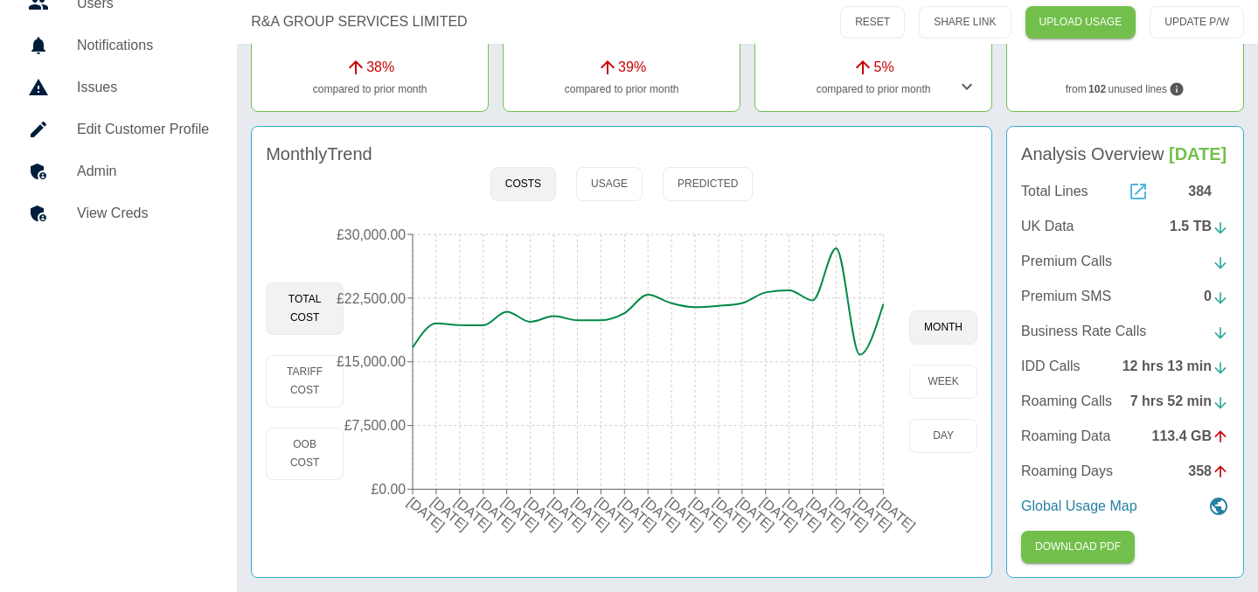
click at [1135, 191] on icon at bounding box center [1138, 191] width 21 height 21
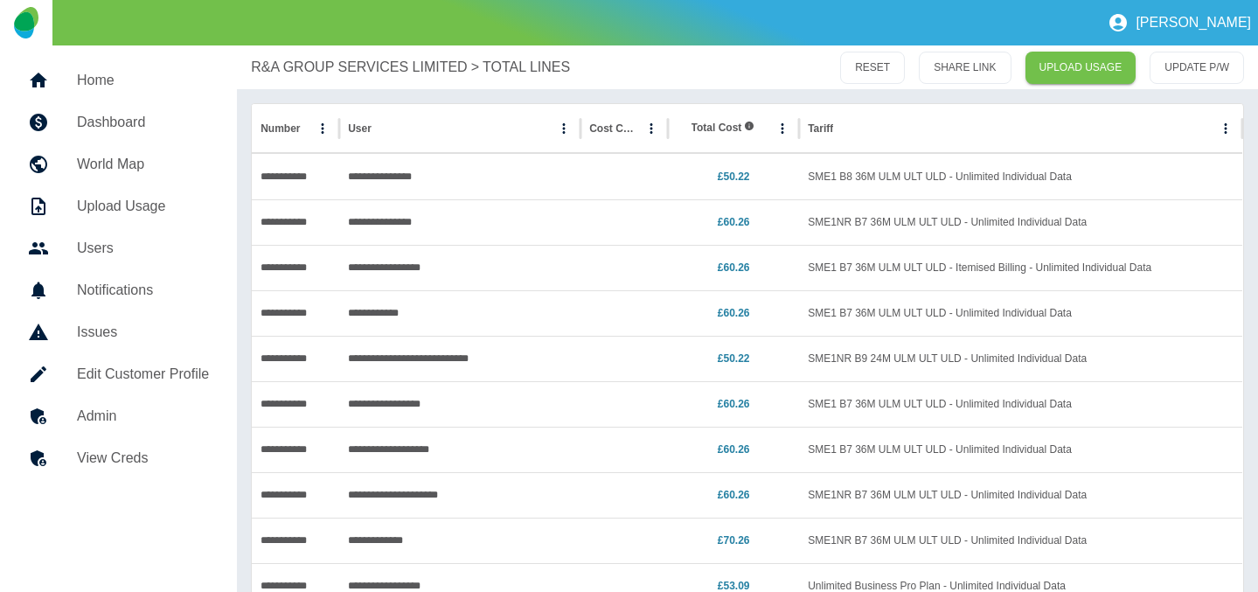
scroll to position [10, 0]
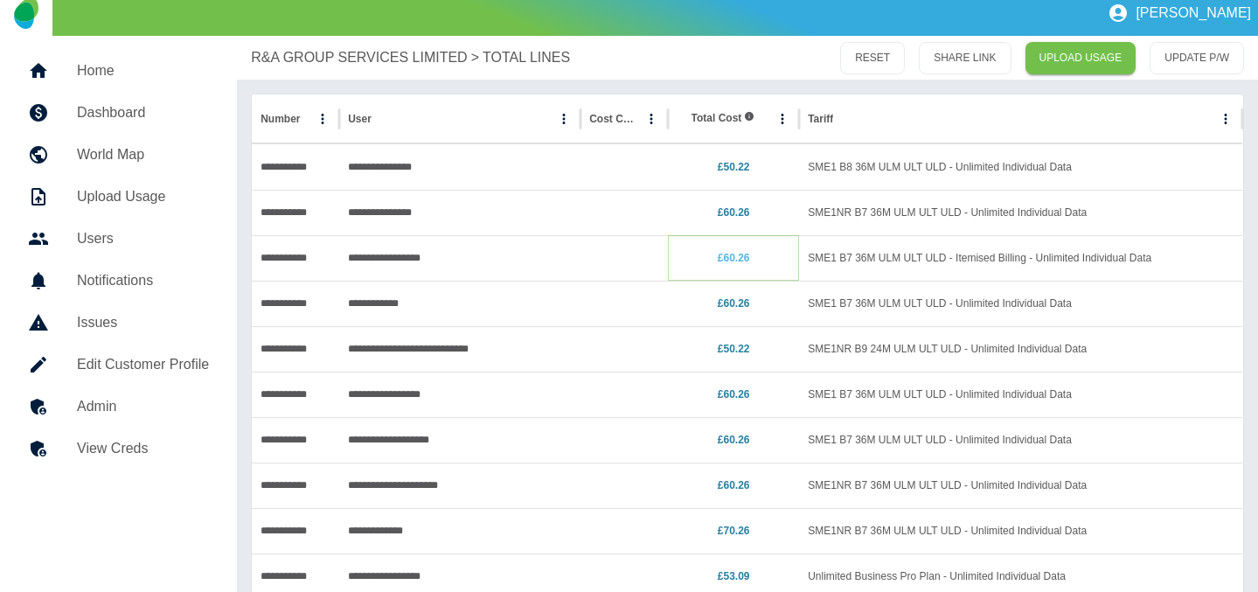
click at [729, 259] on link "£60.26" at bounding box center [734, 258] width 32 height 12
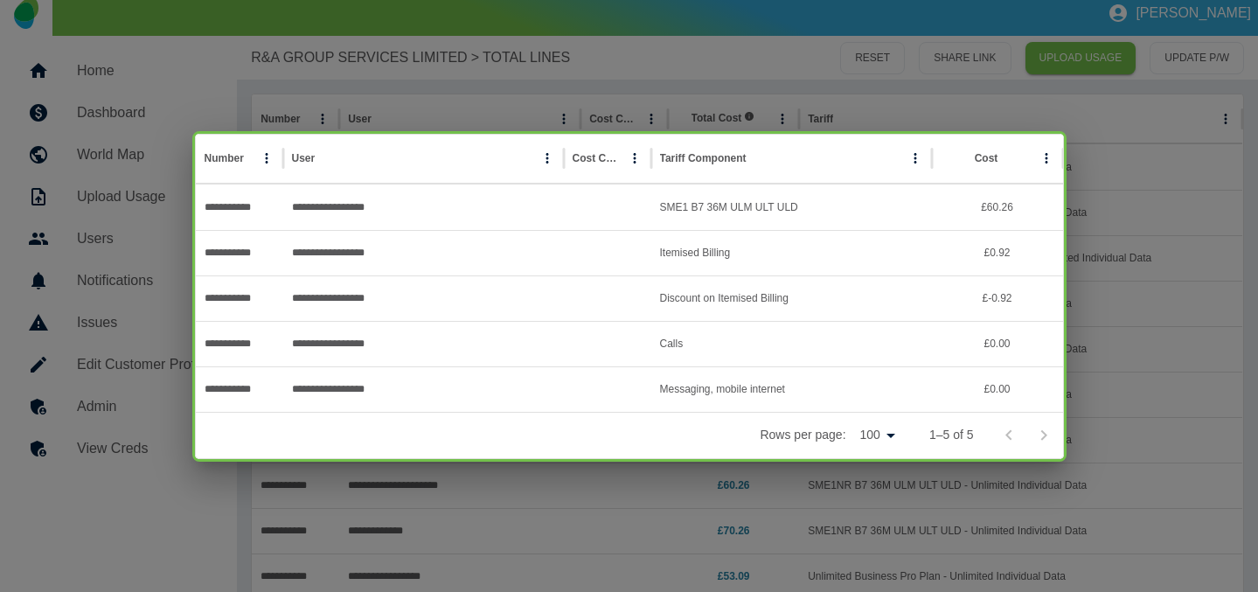
click at [787, 471] on div "**********" at bounding box center [629, 296] width 1258 height 592
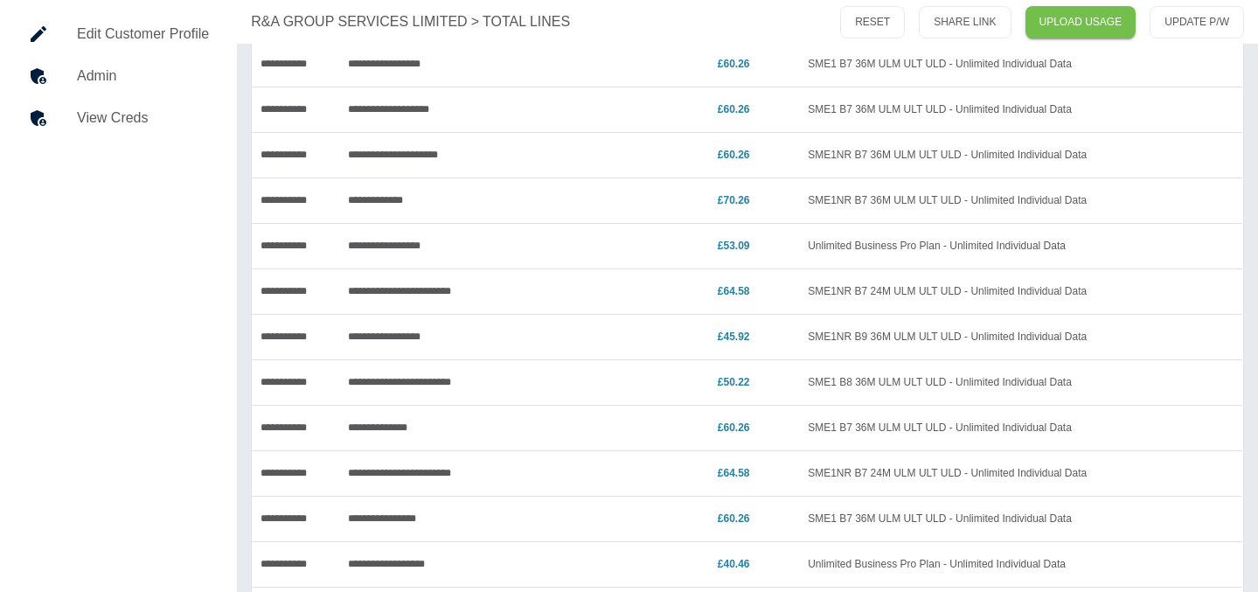
scroll to position [0, 0]
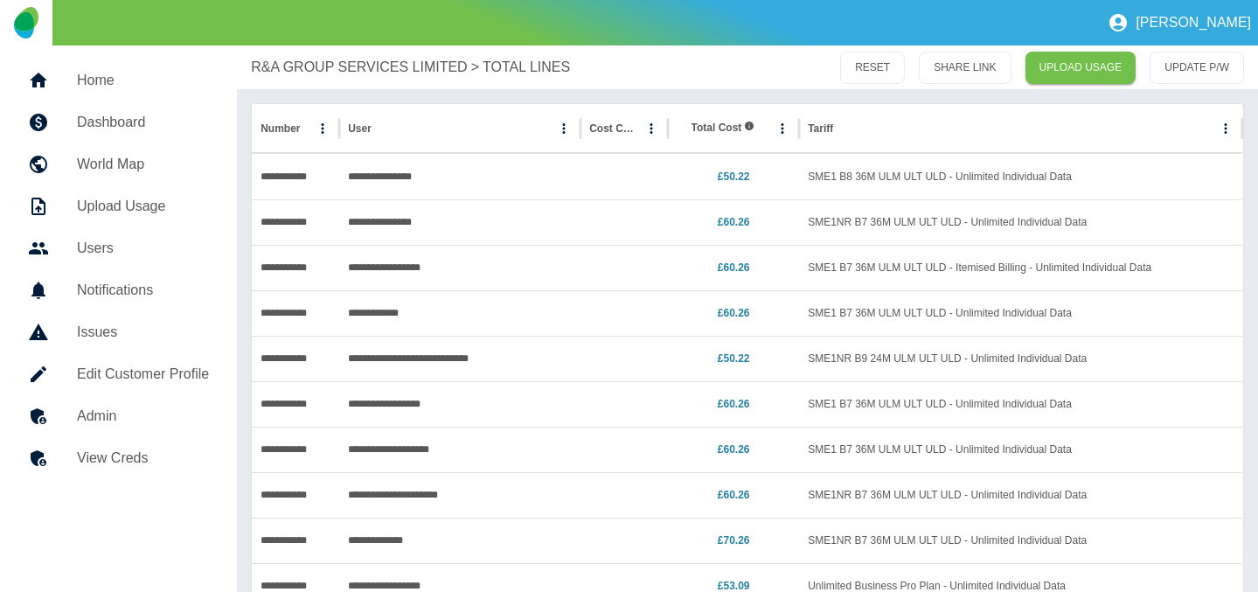
click at [303, 70] on p "R&A GROUP SERVICES LIMITED" at bounding box center [359, 67] width 216 height 21
